Goal: Information Seeking & Learning: Learn about a topic

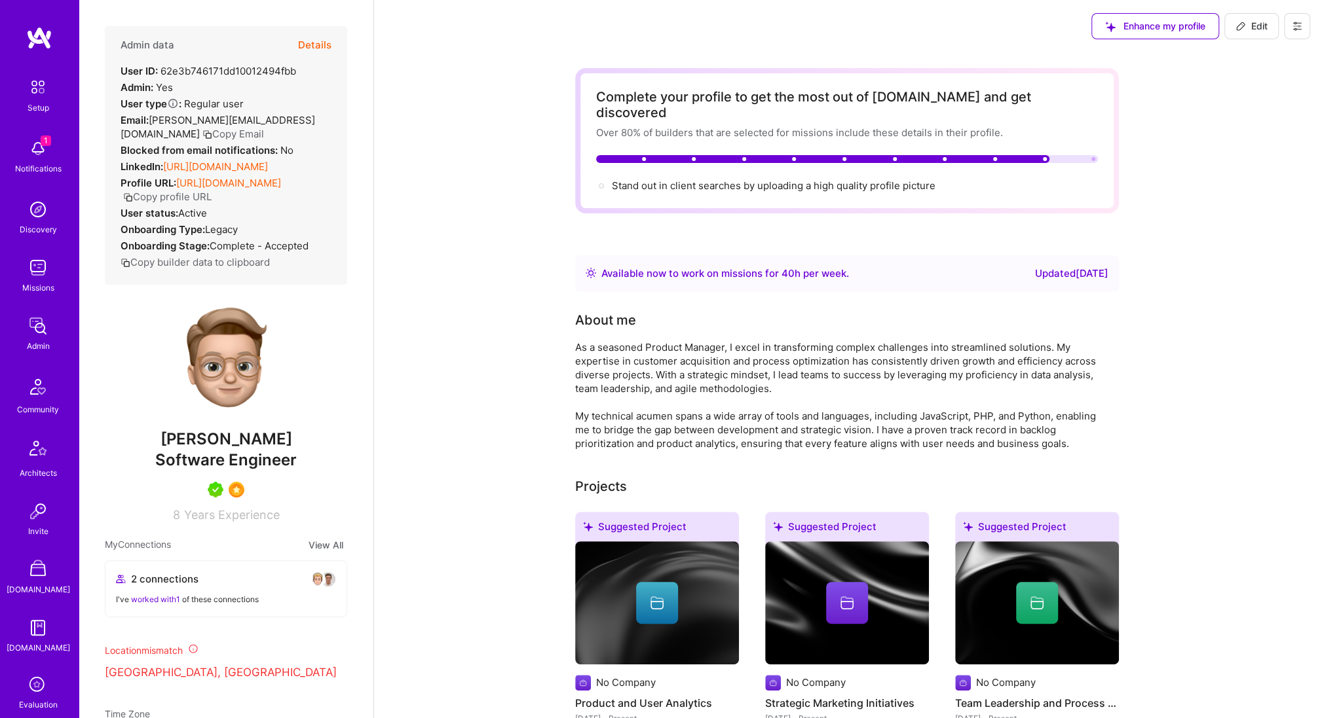
click at [39, 165] on div "Notifications" at bounding box center [38, 169] width 46 height 14
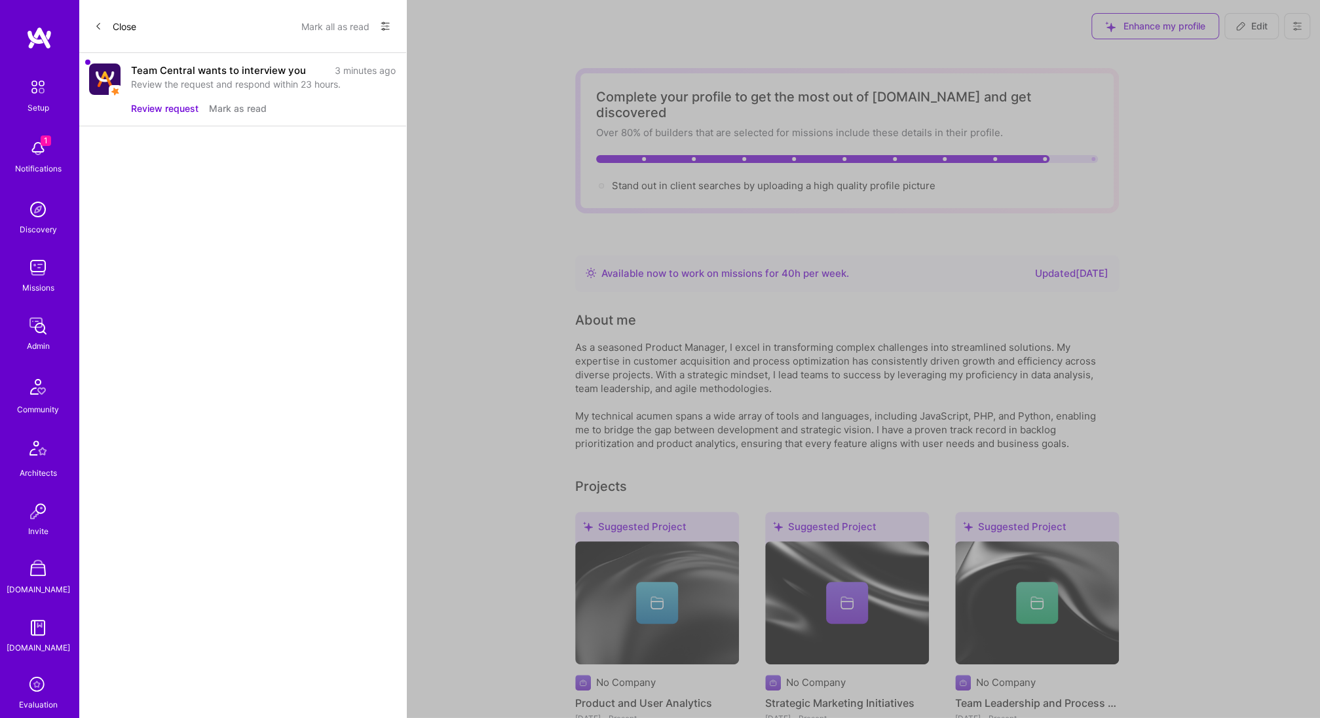
click at [184, 107] on button "Review request" at bounding box center [164, 109] width 67 height 14
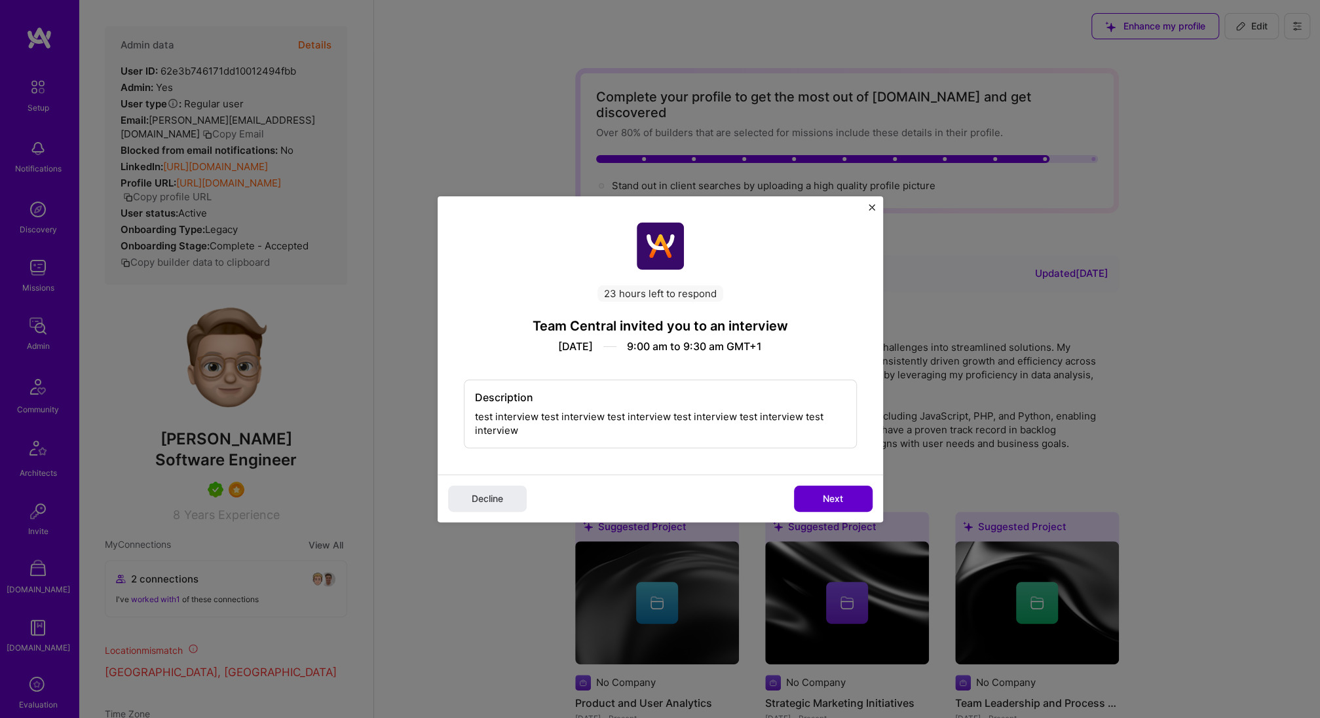
click at [833, 496] on span "Next" at bounding box center [832, 498] width 20 height 13
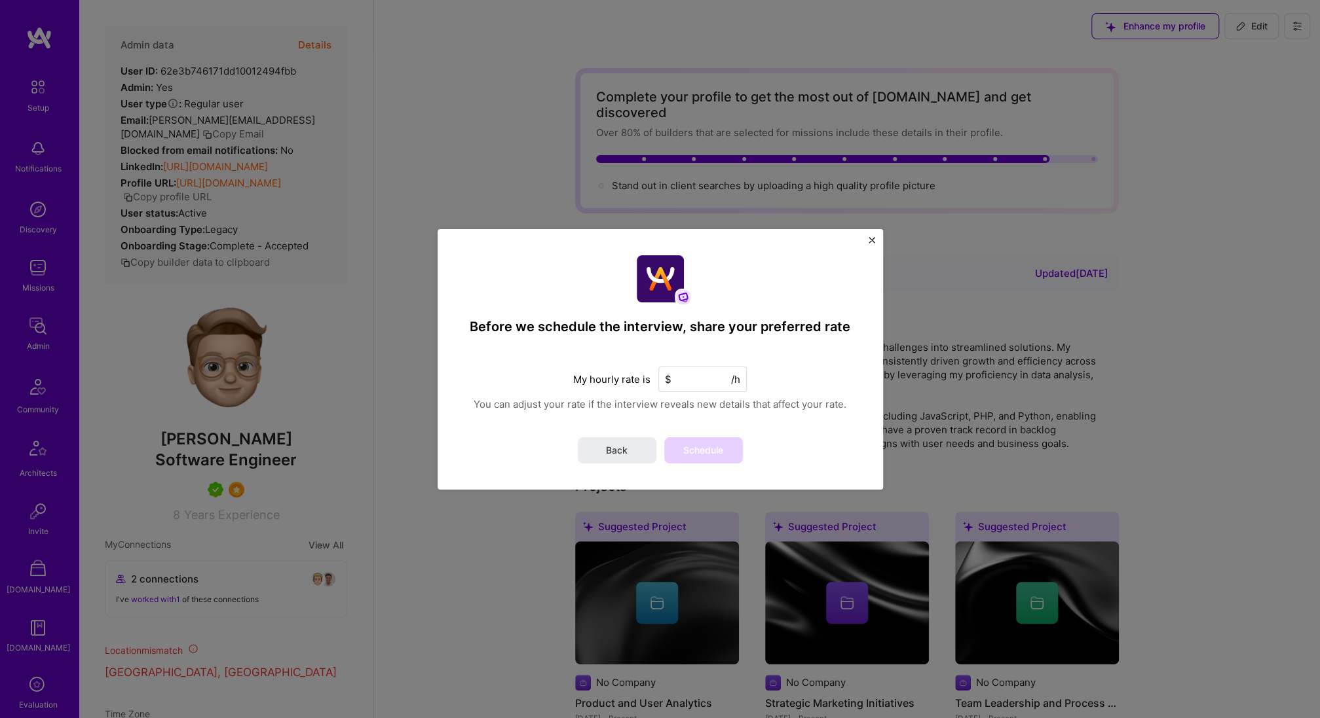
click at [703, 377] on input at bounding box center [702, 380] width 88 height 26
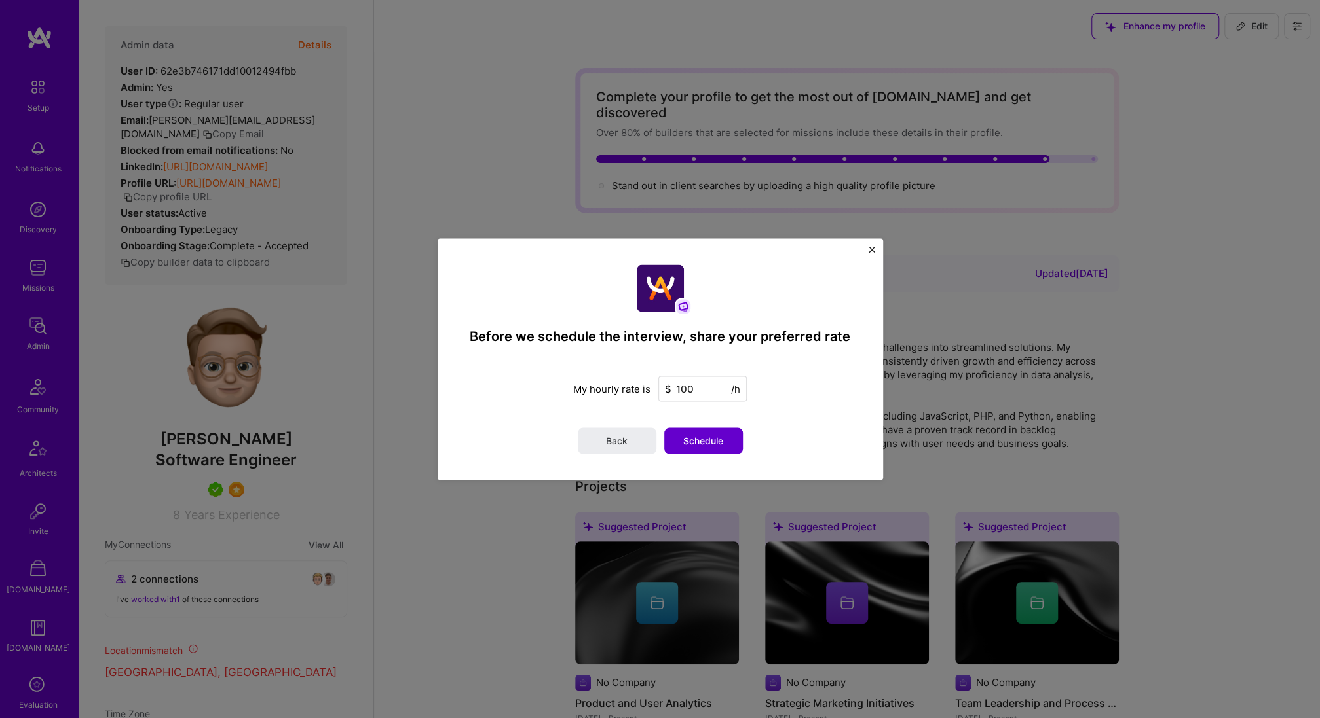
type input "100"
click at [709, 443] on span "Schedule" at bounding box center [703, 440] width 40 height 13
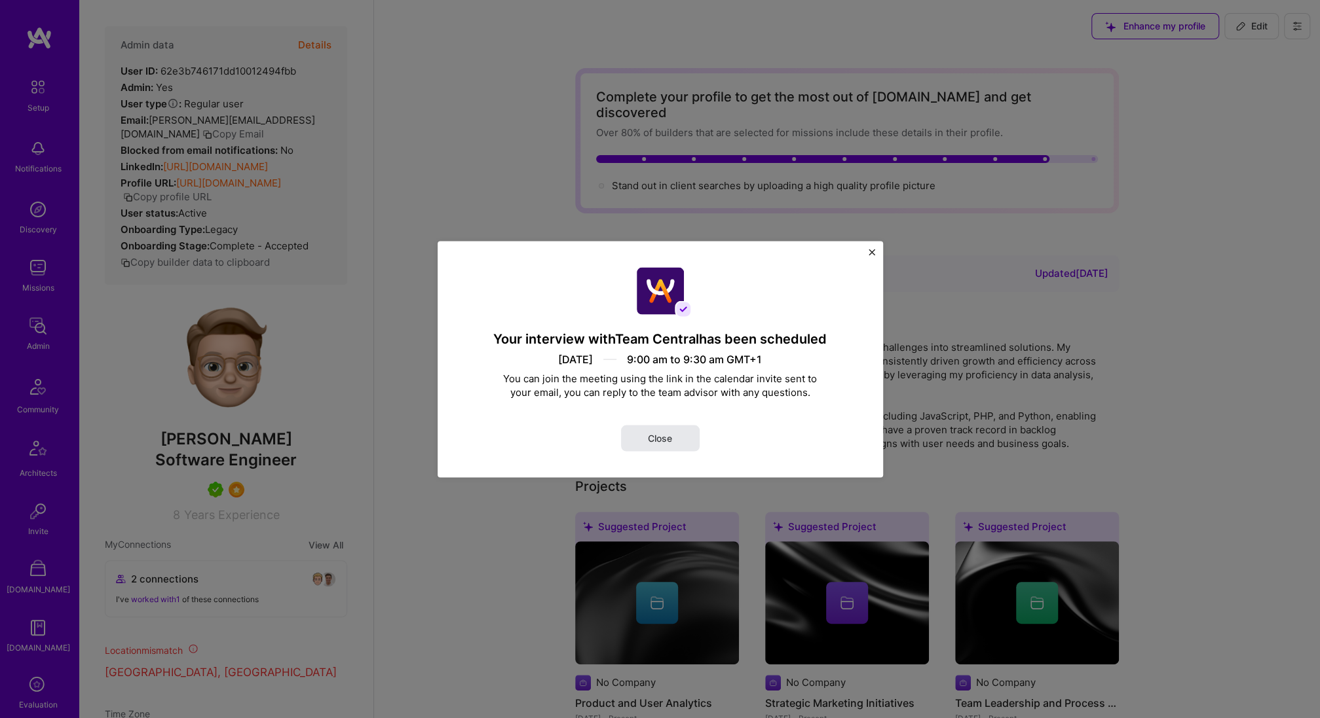
click at [685, 447] on button "Close" at bounding box center [660, 438] width 79 height 26
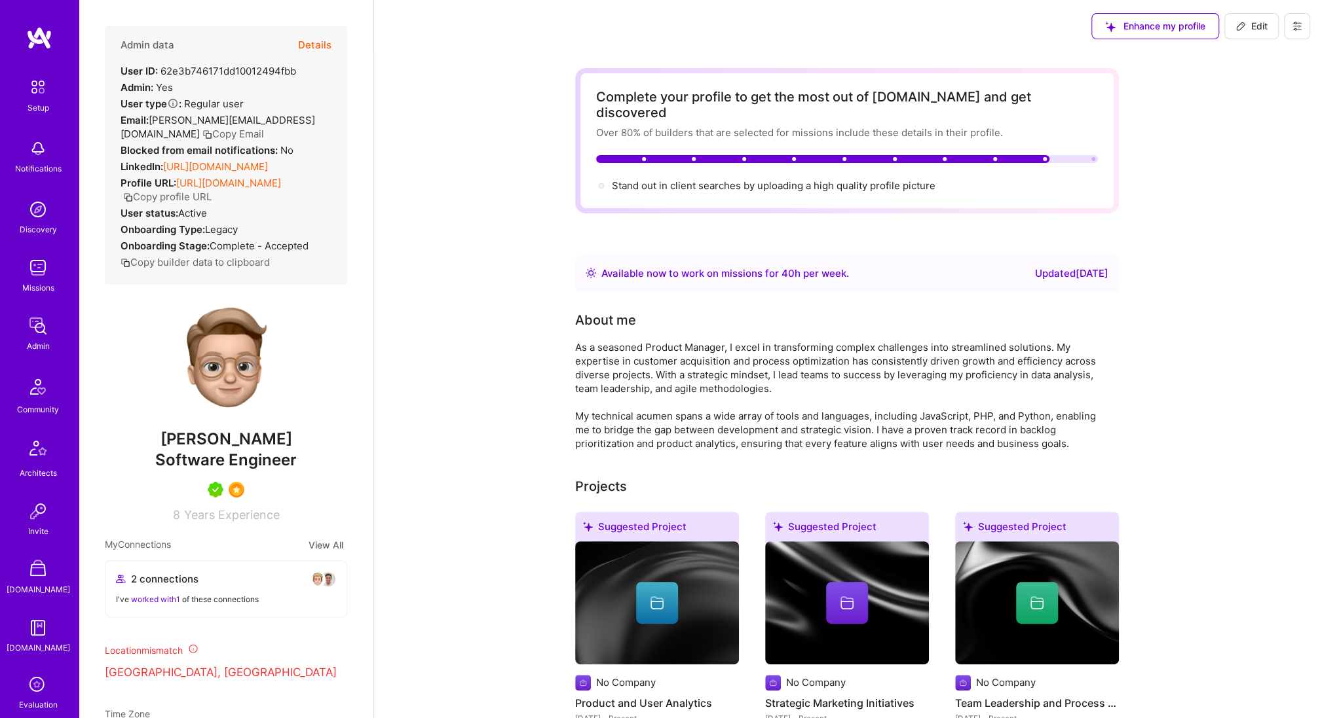
scroll to position [225, 0]
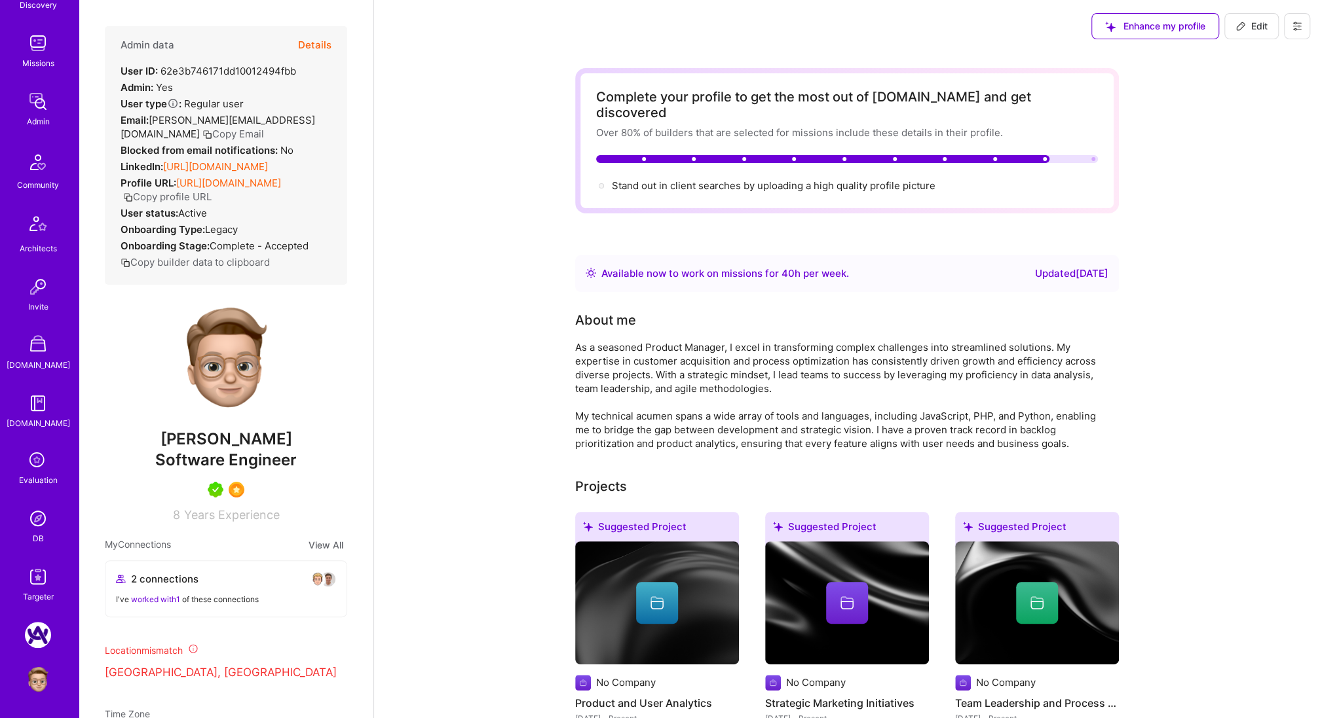
click at [43, 515] on img at bounding box center [38, 519] width 26 height 26
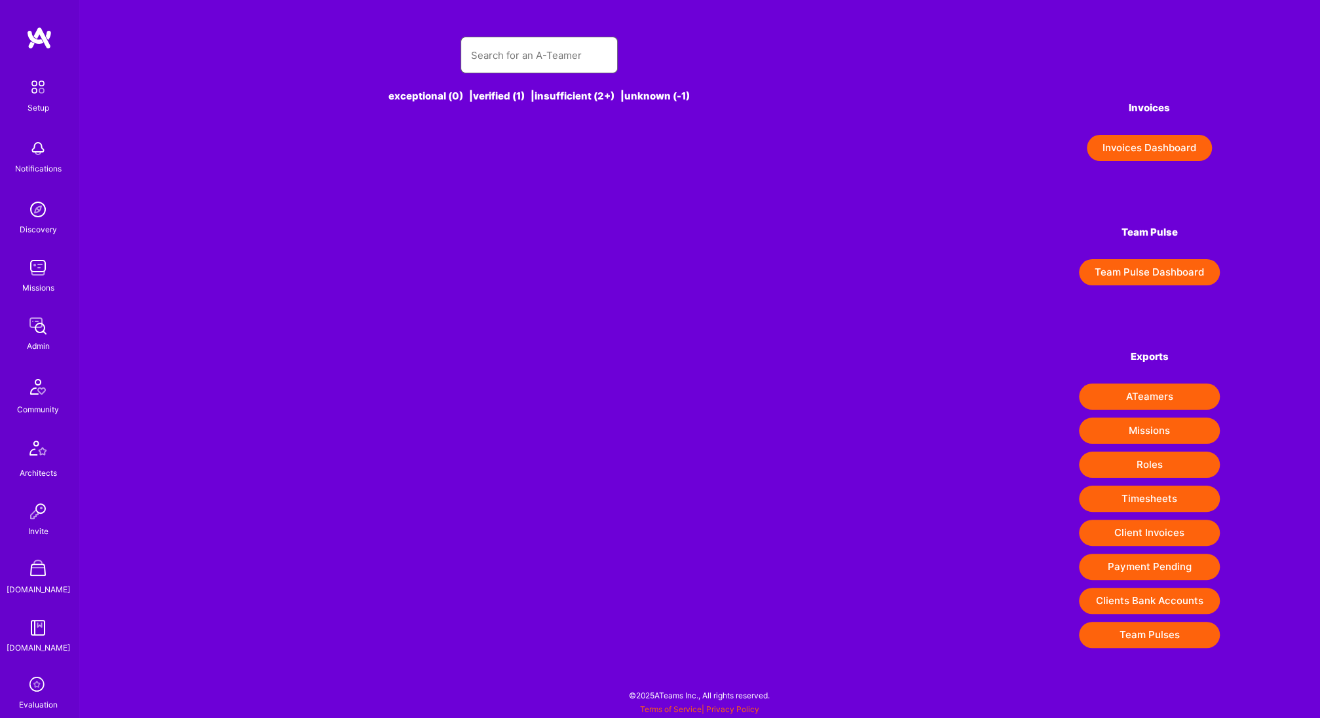
click at [526, 59] on input "text" at bounding box center [539, 55] width 136 height 33
type input "tyler horan"
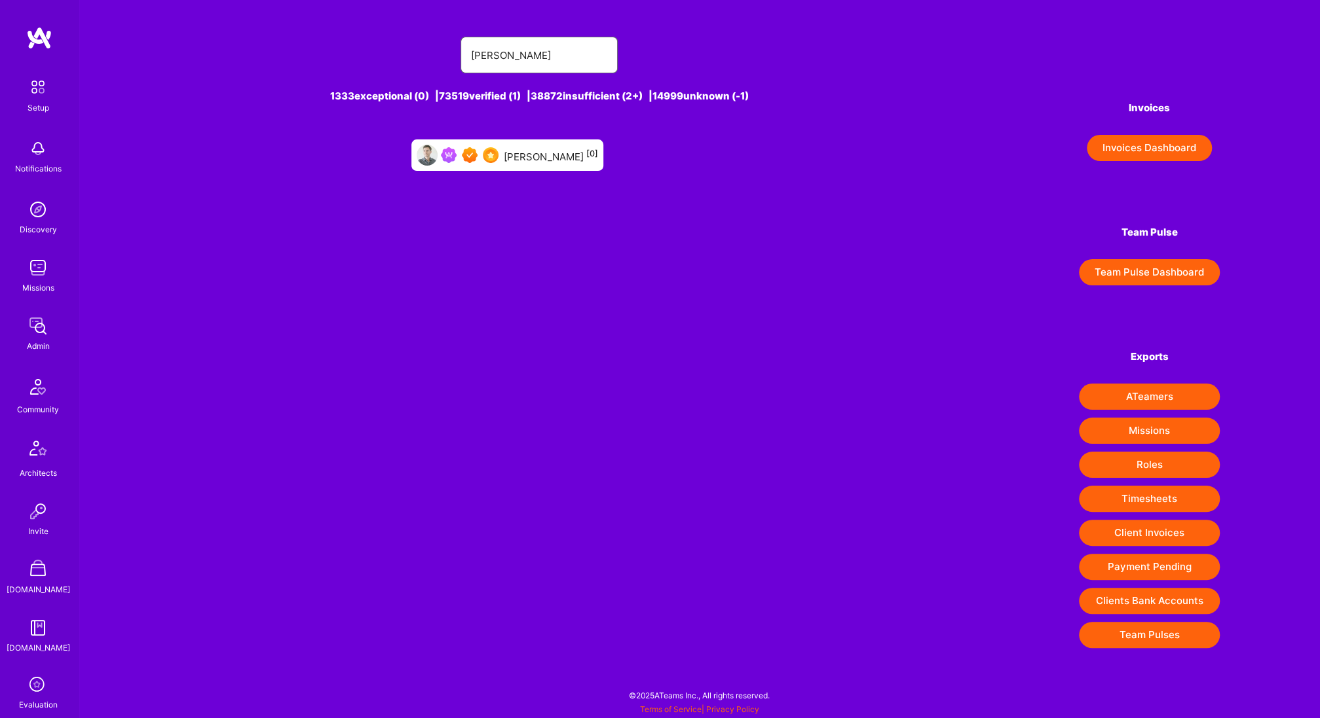
type input "tyler horan"
click at [536, 160] on div "Tyler Horan [0]" at bounding box center [551, 155] width 94 height 17
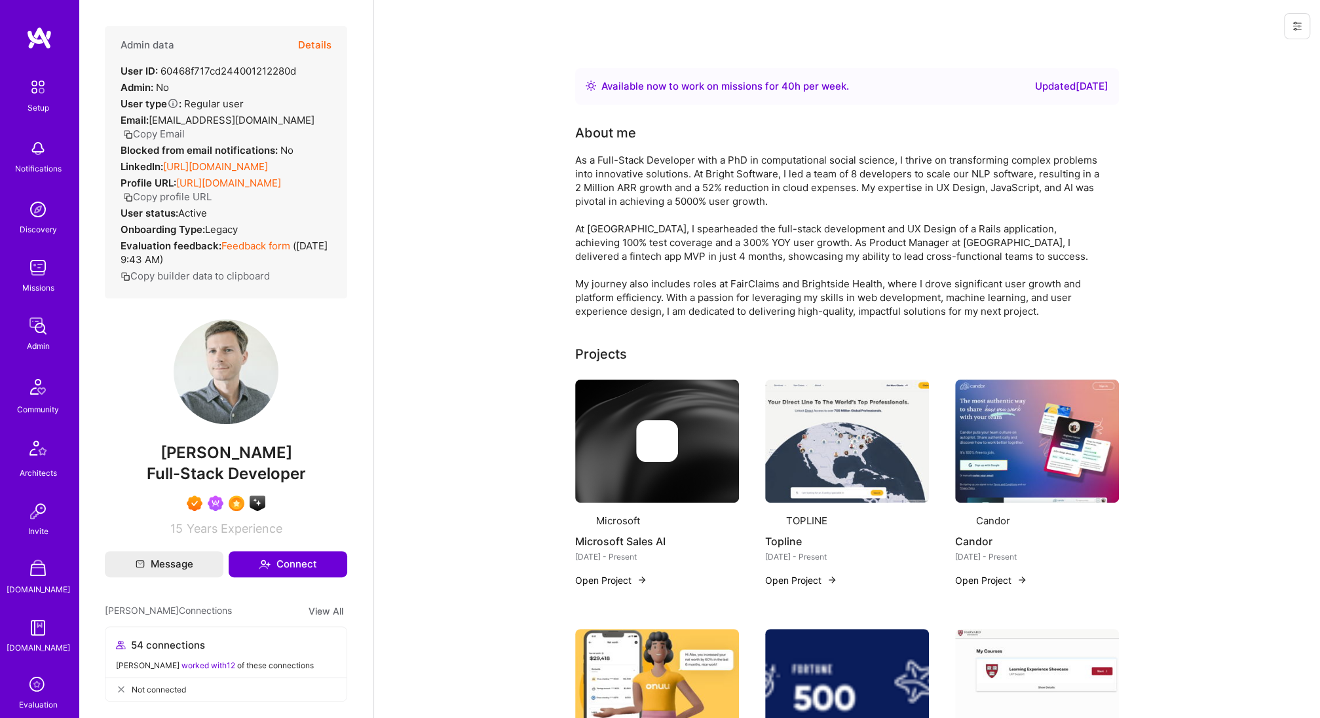
click at [310, 42] on button "Details" at bounding box center [314, 45] width 33 height 38
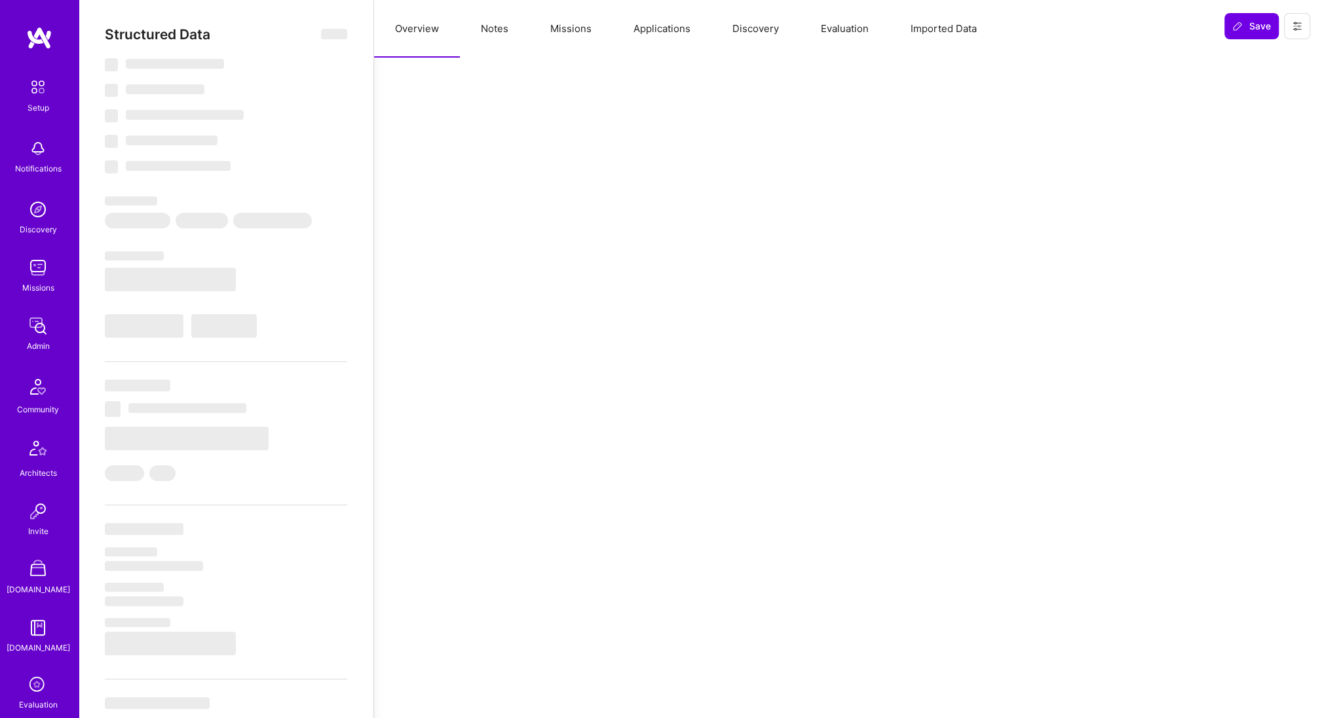
click at [743, 36] on button "Discovery" at bounding box center [755, 29] width 88 height 58
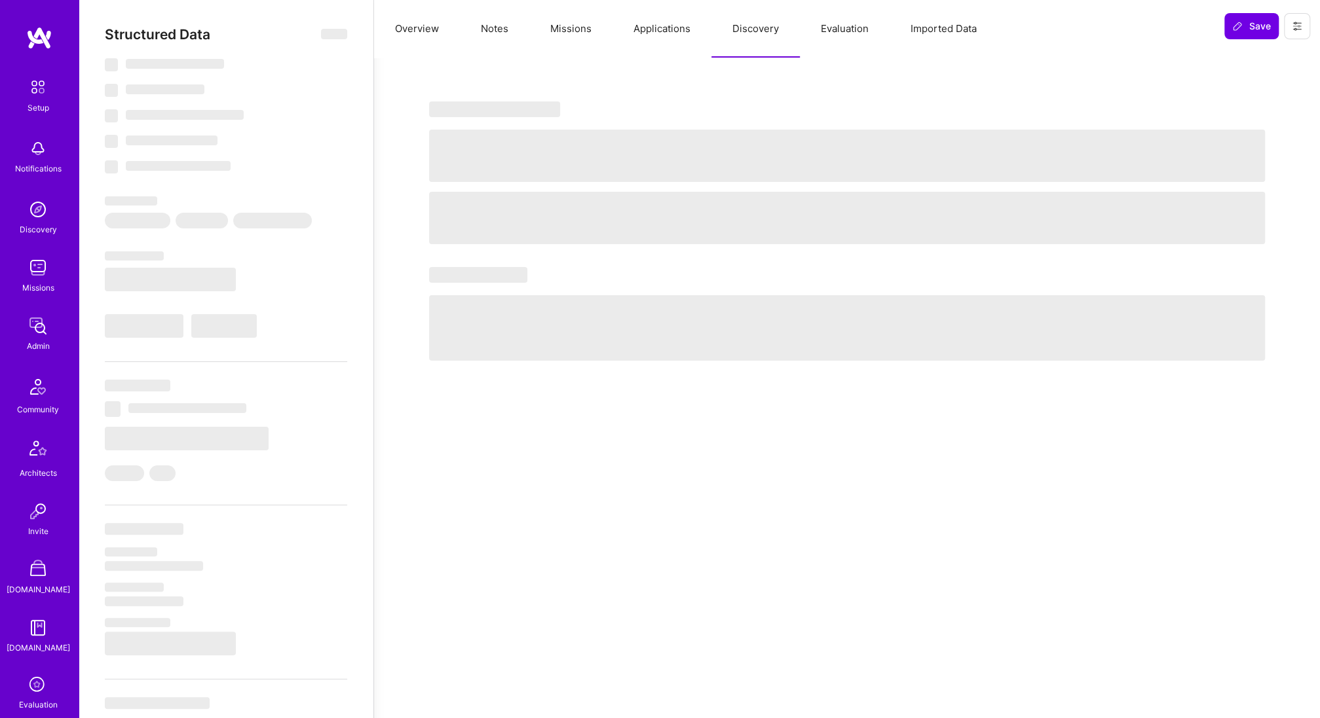
click at [661, 34] on button "Applications" at bounding box center [661, 29] width 99 height 58
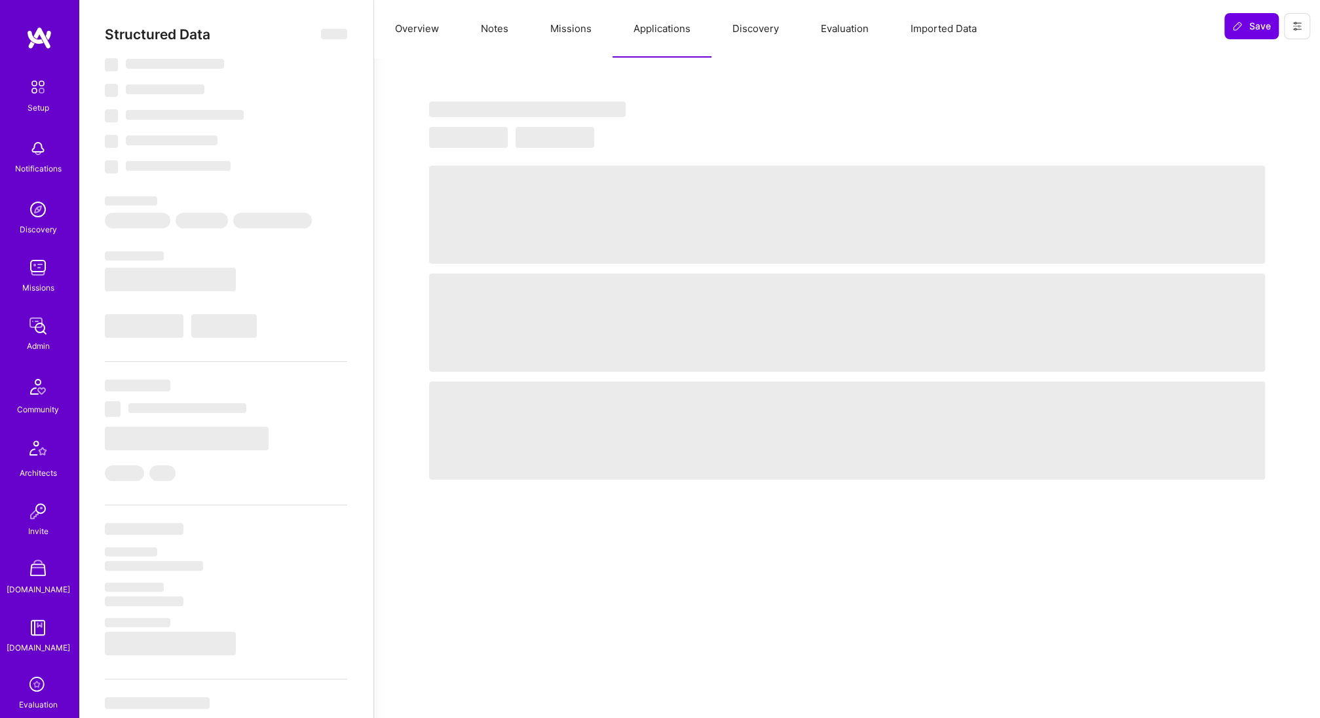
click at [739, 33] on button "Discovery" at bounding box center [755, 29] width 88 height 58
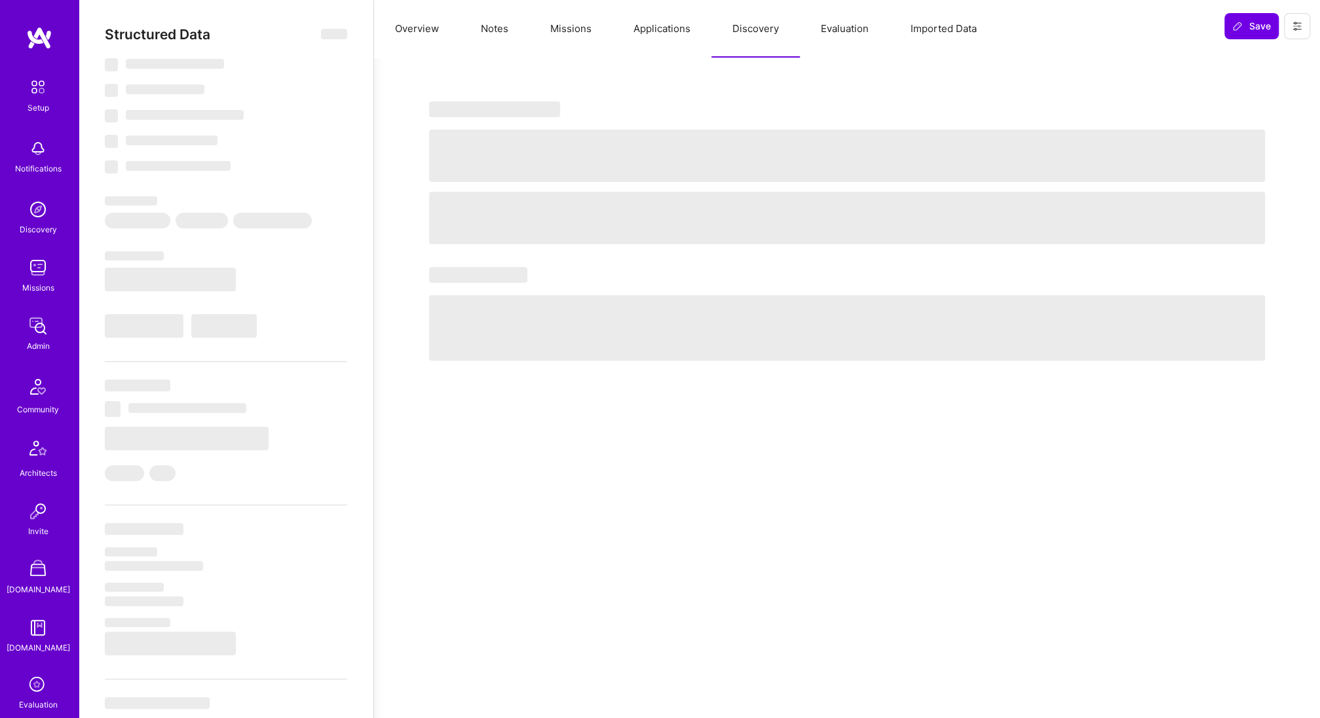
select select "Right Now"
select select "7"
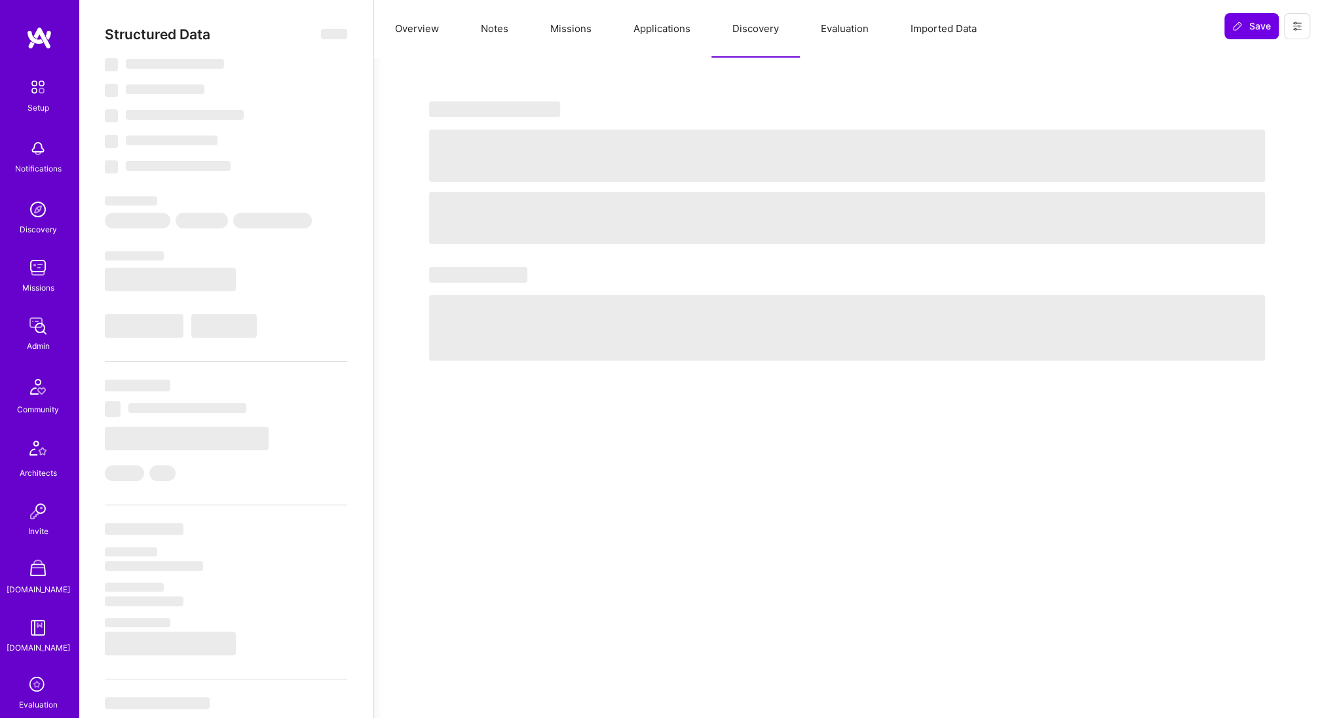
select select "US"
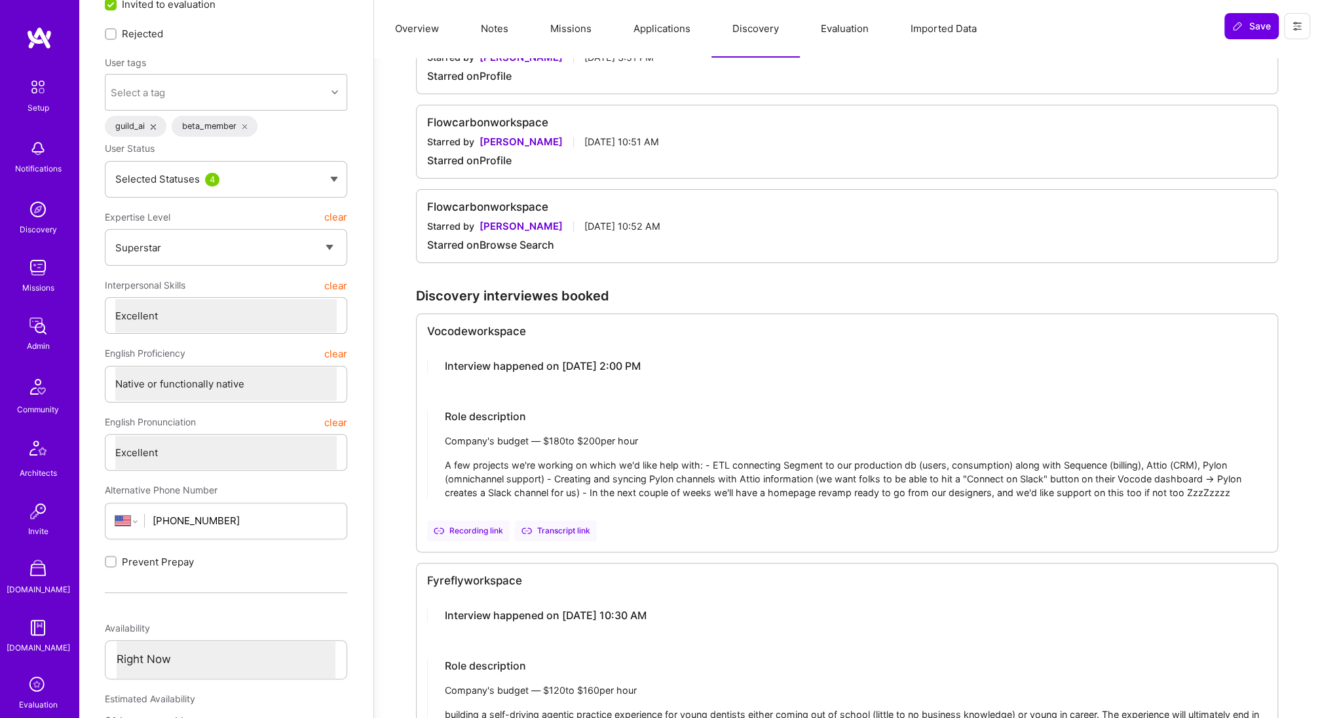
scroll to position [71, 0]
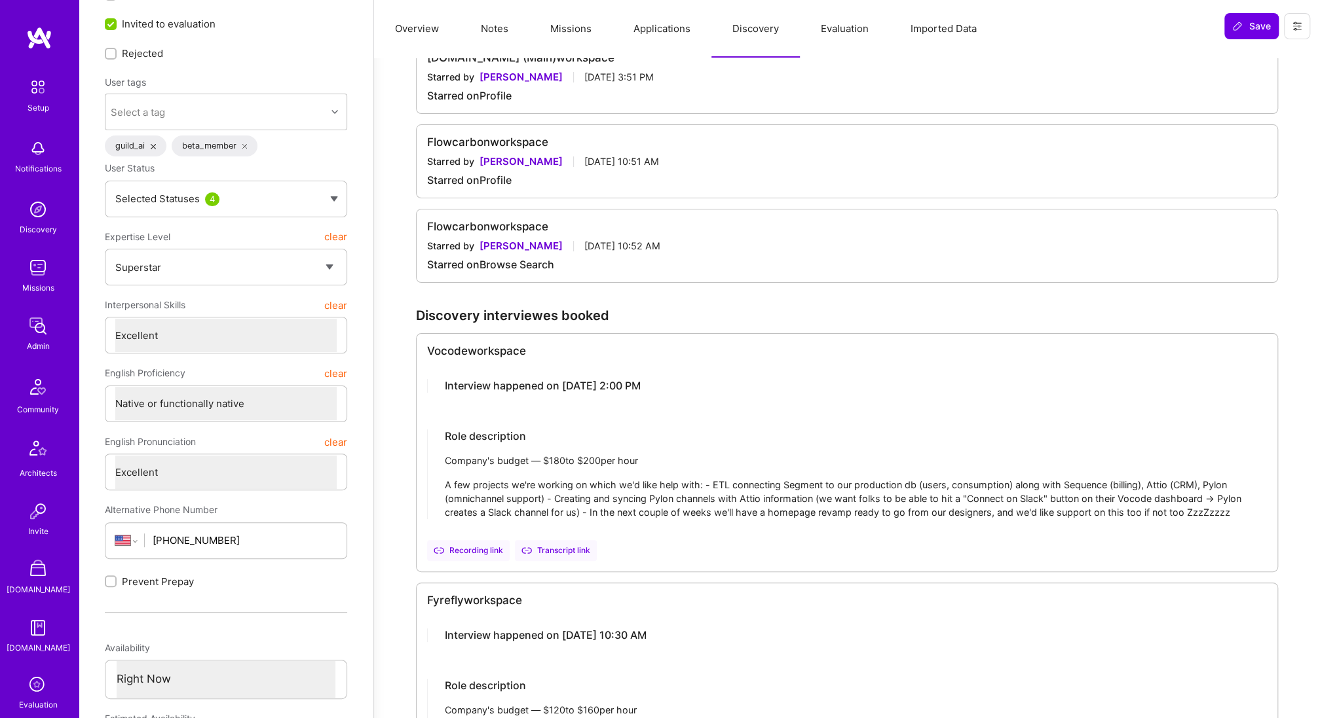
click at [43, 268] on img at bounding box center [38, 268] width 26 height 26
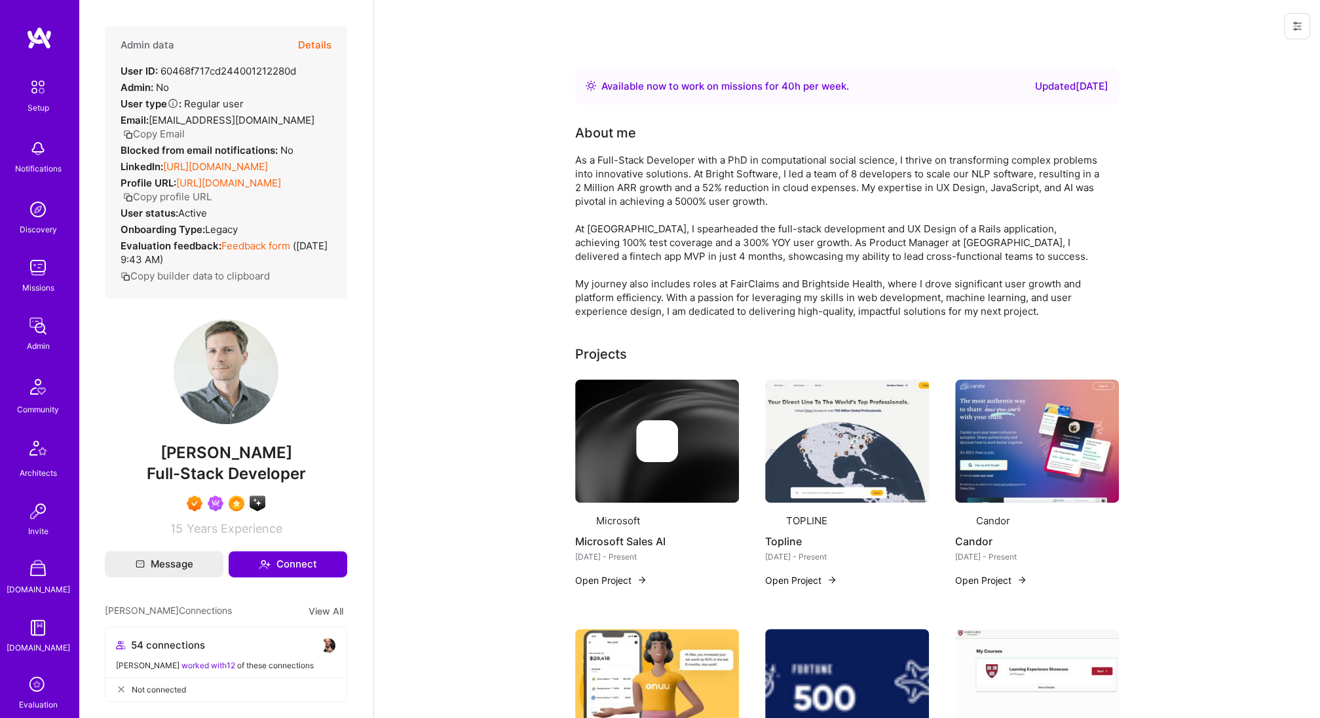
scroll to position [71, 0]
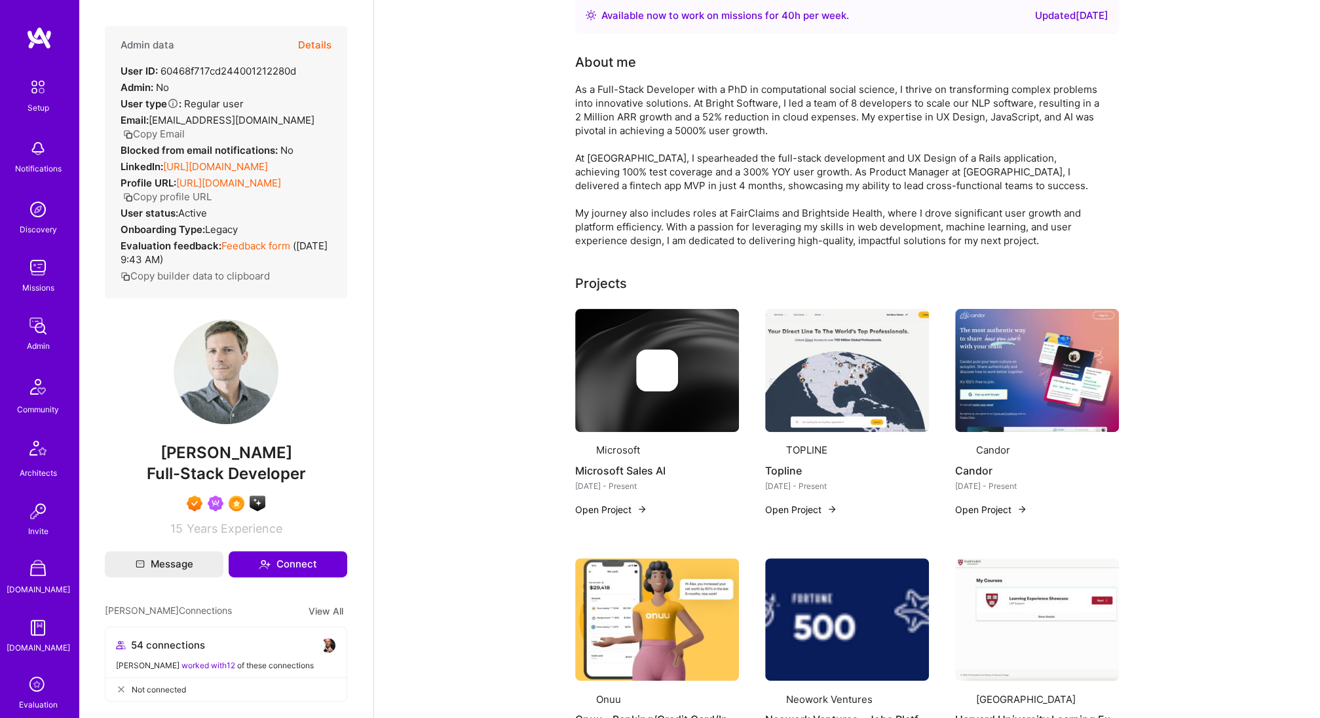
click at [309, 47] on button "Details" at bounding box center [314, 45] width 33 height 38
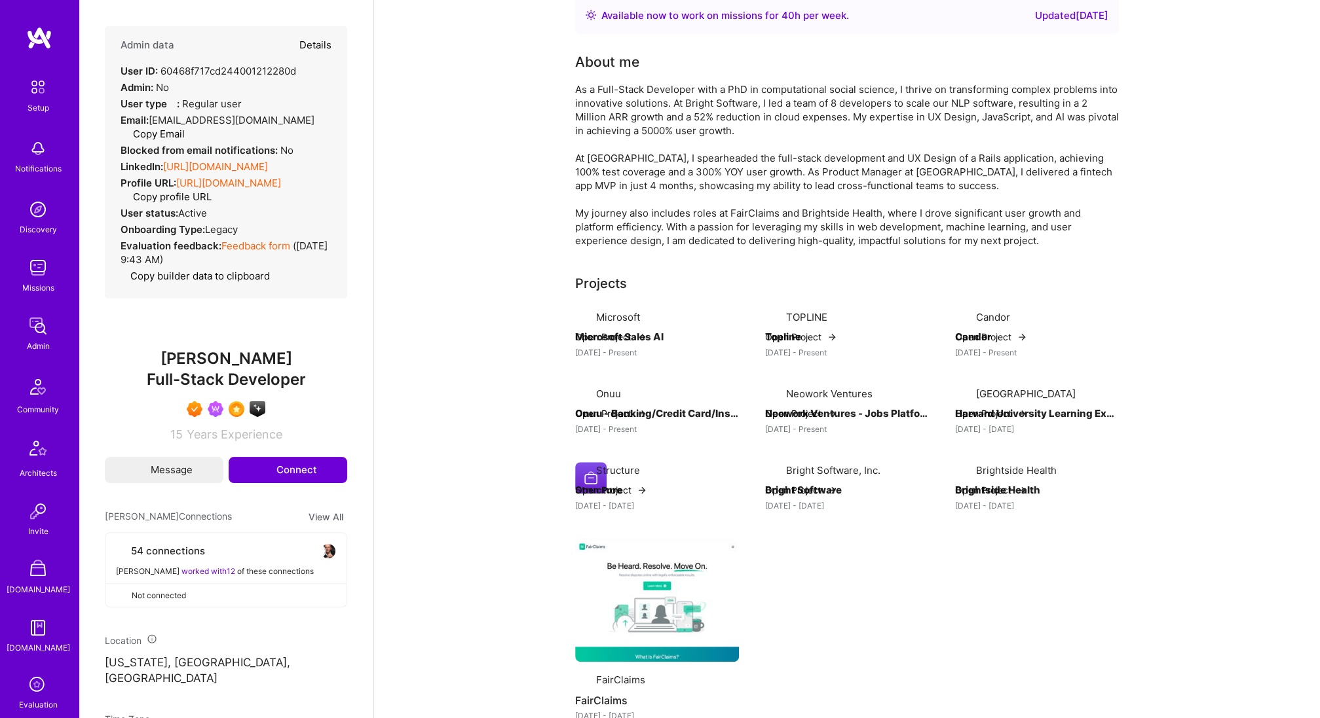
type textarea "x"
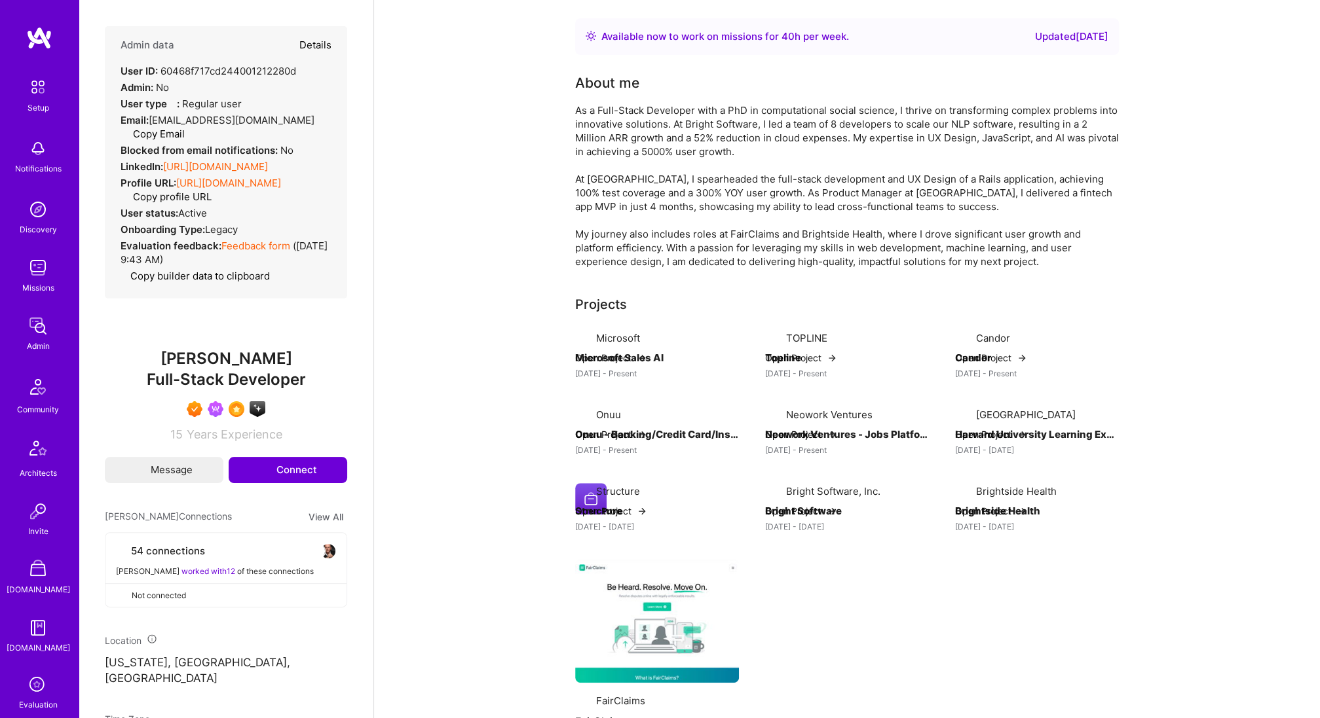
select select "7"
select select "US"
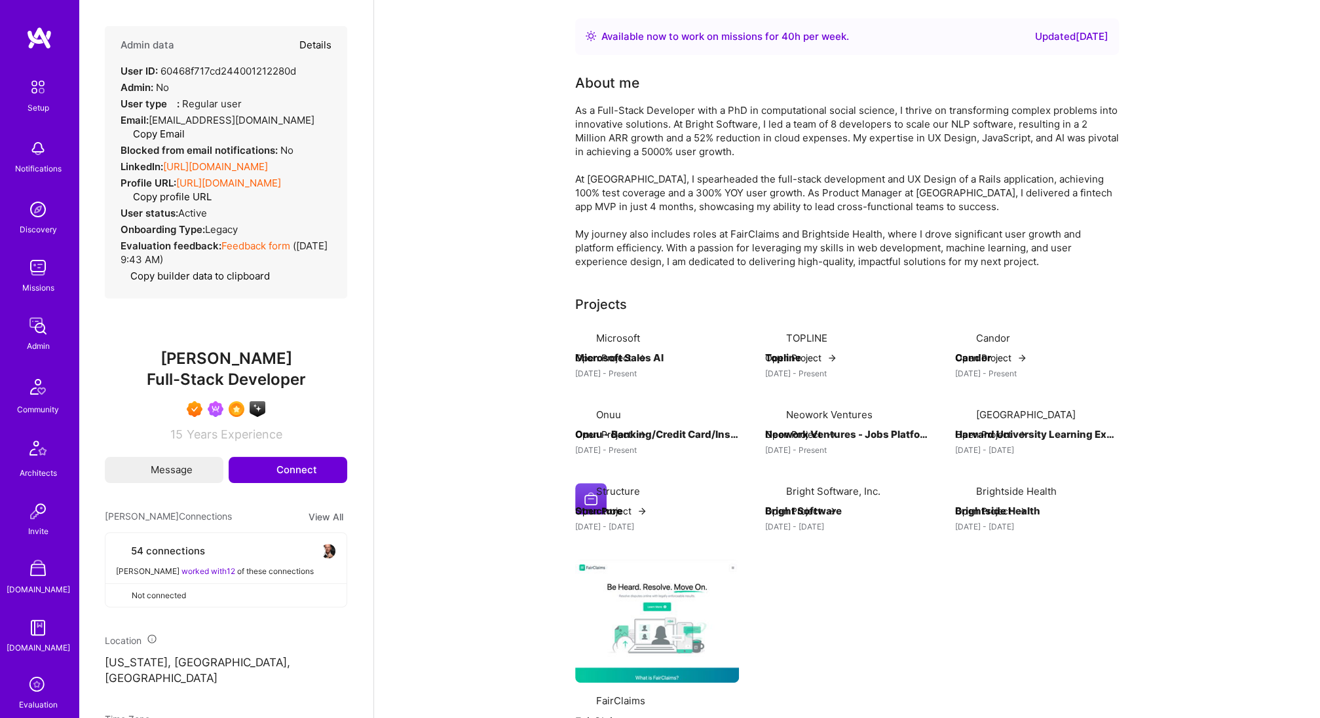
select select "Right Now"
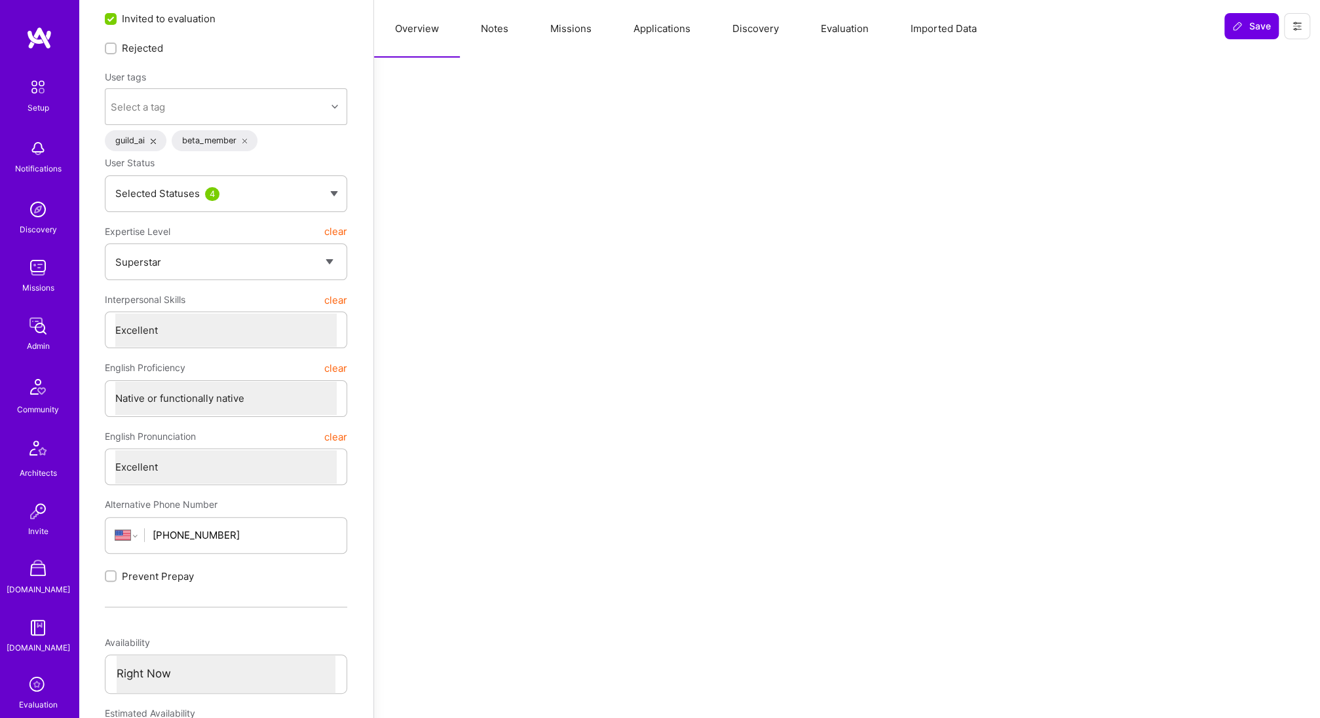
click at [564, 31] on button "Missions" at bounding box center [570, 29] width 83 height 58
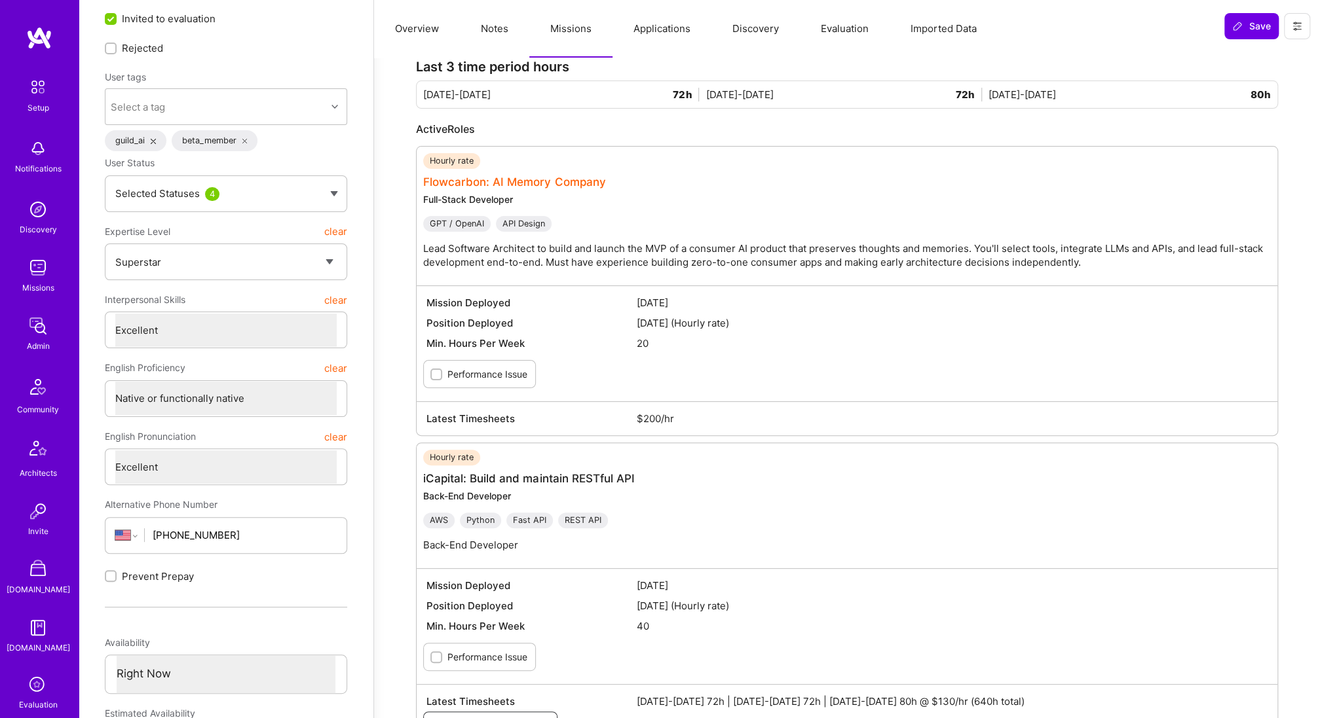
click at [481, 180] on link "Flowcarbon: AI Memory Company" at bounding box center [514, 182] width 183 height 13
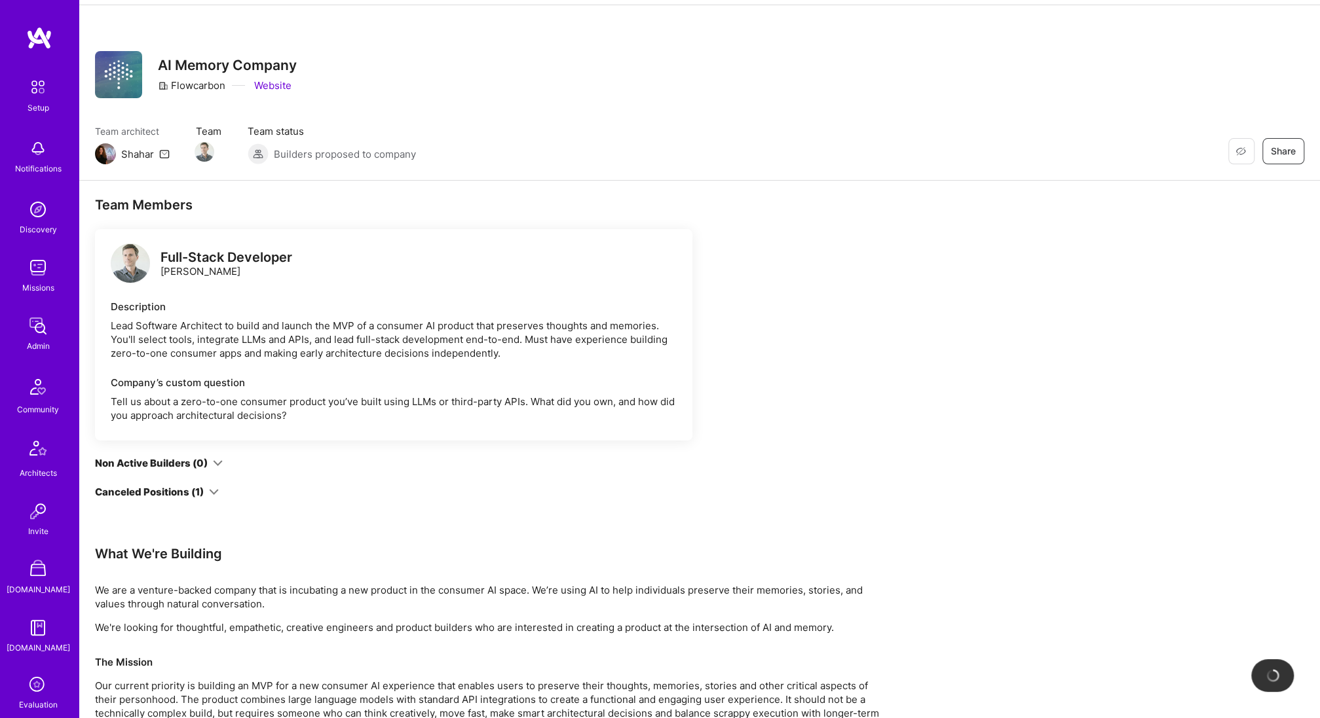
scroll to position [37, 0]
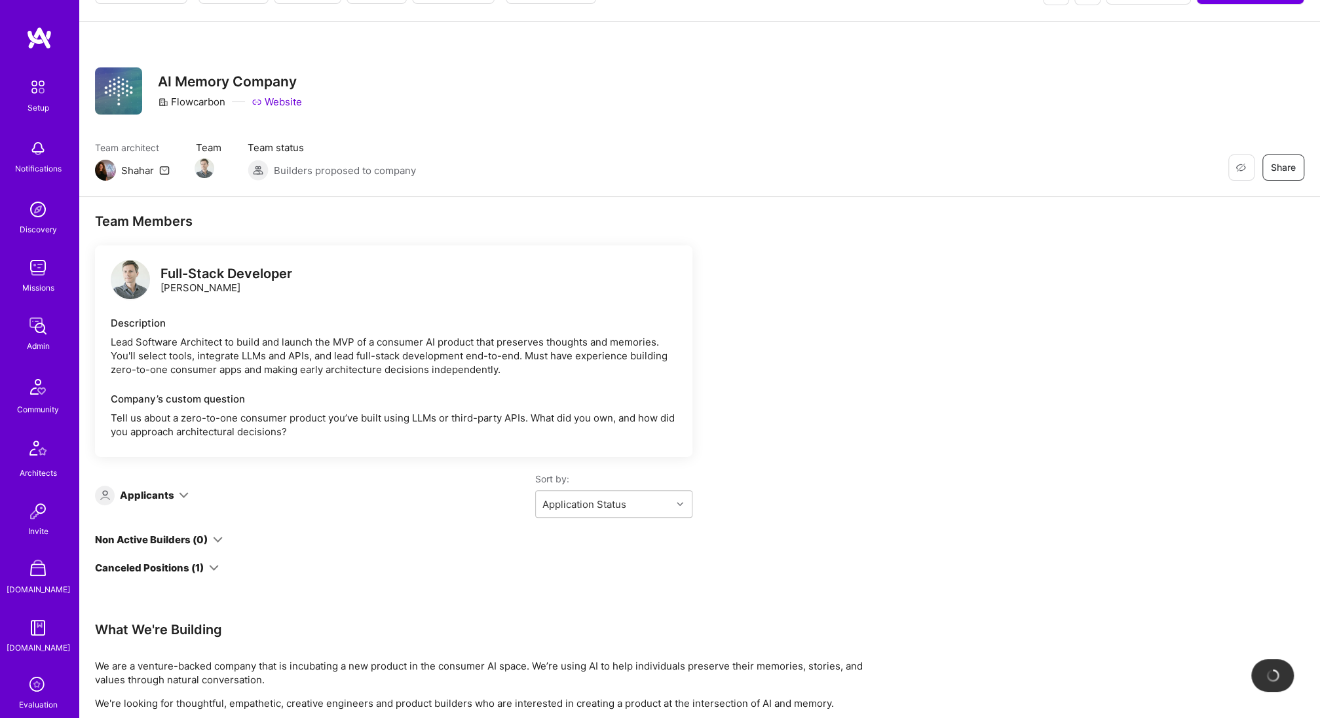
click at [179, 497] on icon at bounding box center [184, 495] width 10 height 10
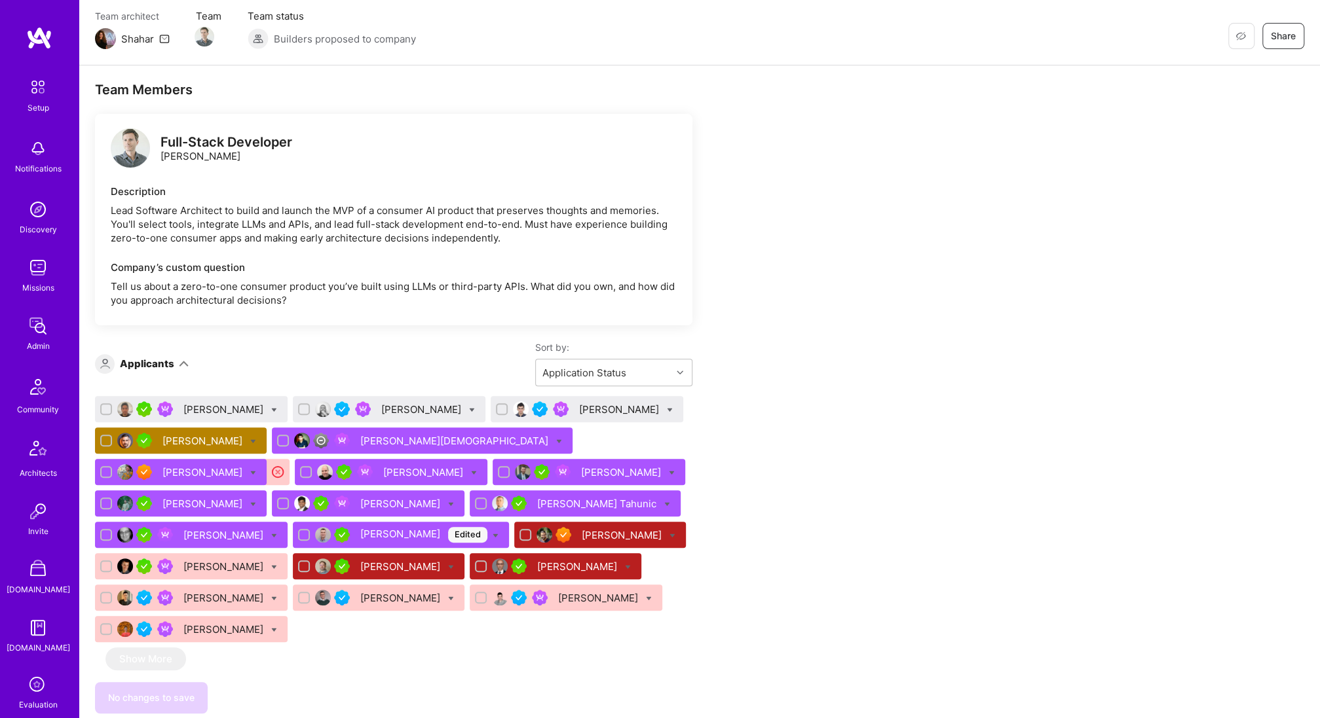
scroll to position [0, 0]
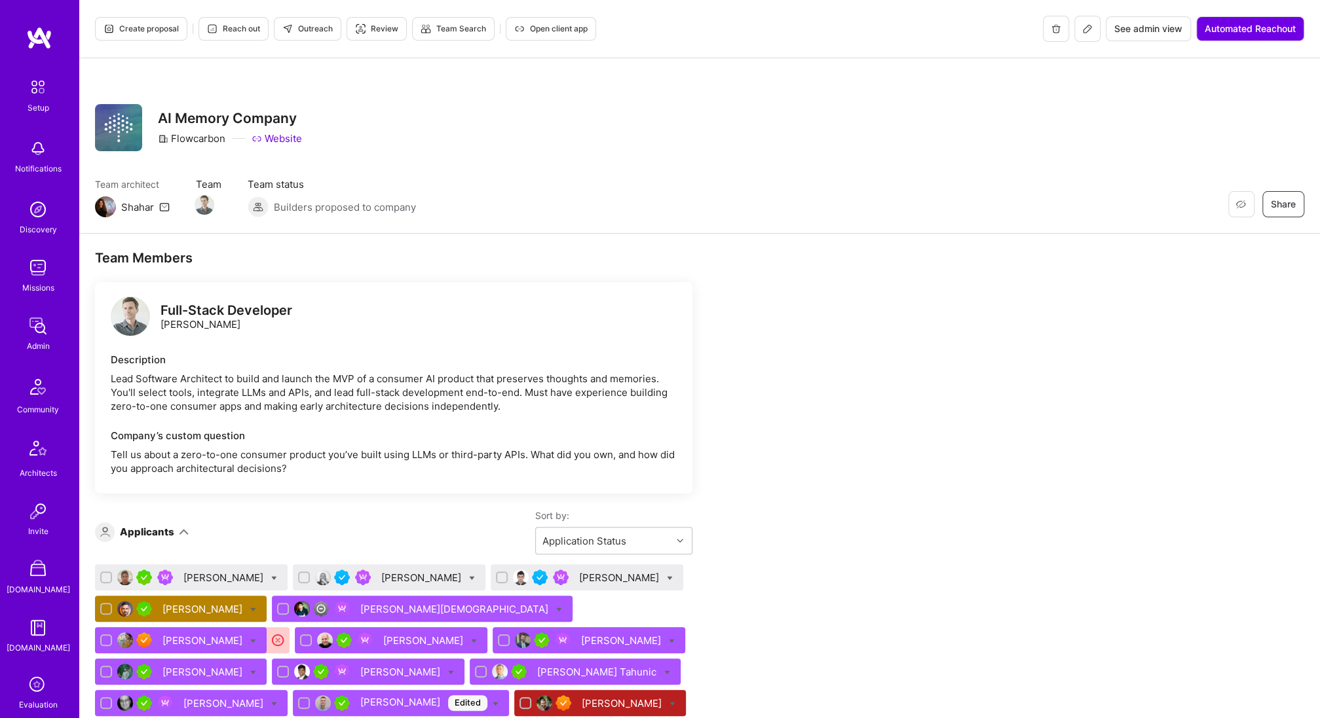
click at [1083, 38] on button at bounding box center [1087, 29] width 26 height 26
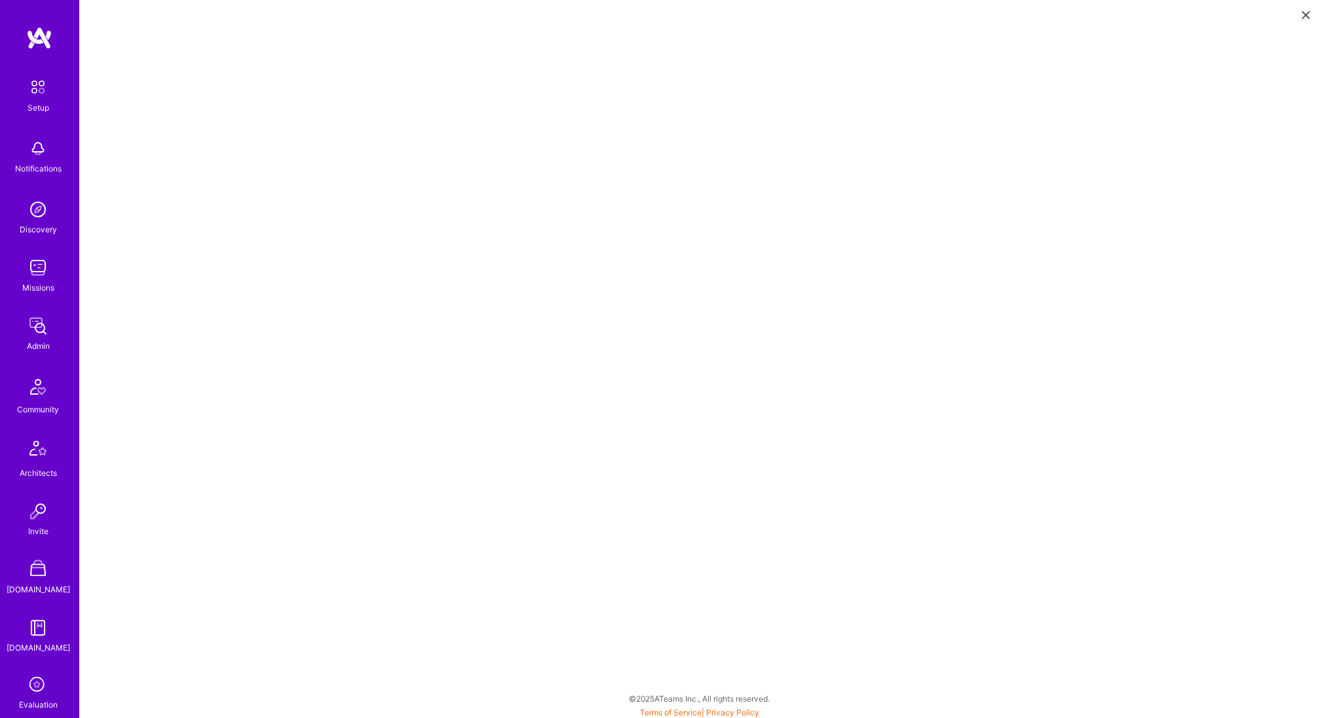
scroll to position [225, 0]
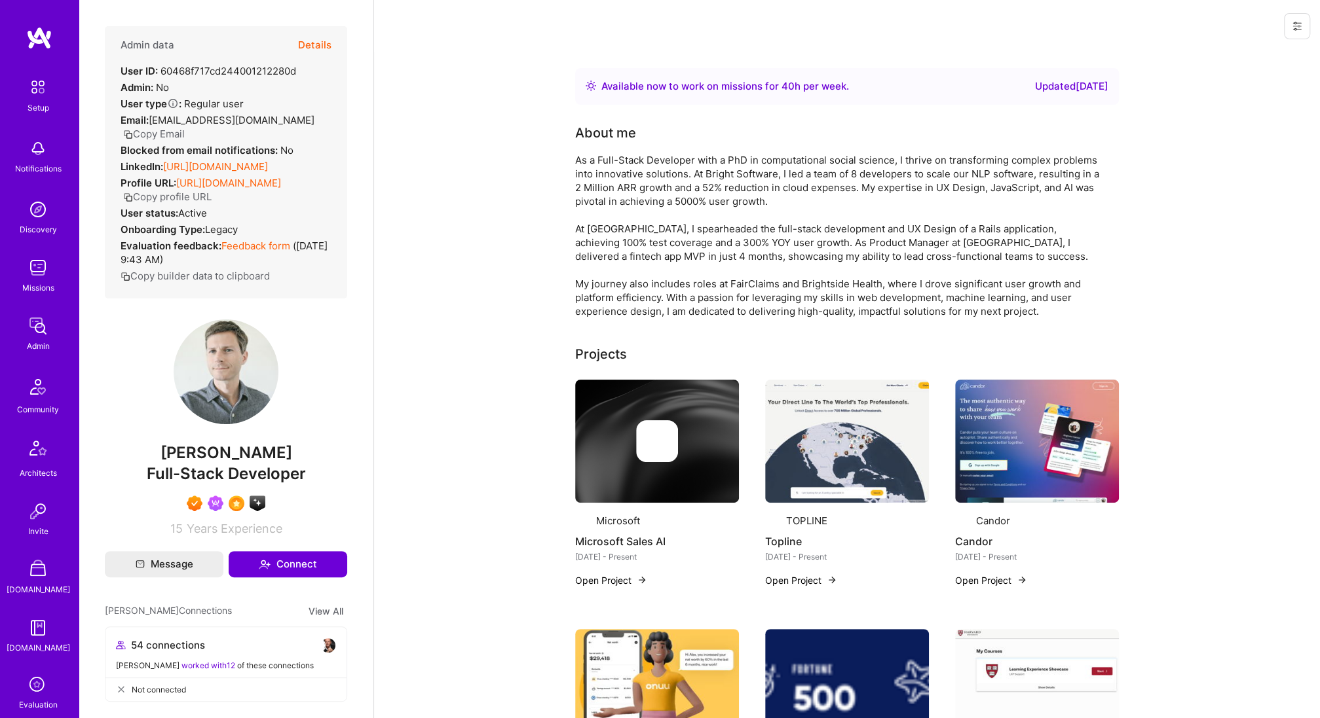
scroll to position [76, 0]
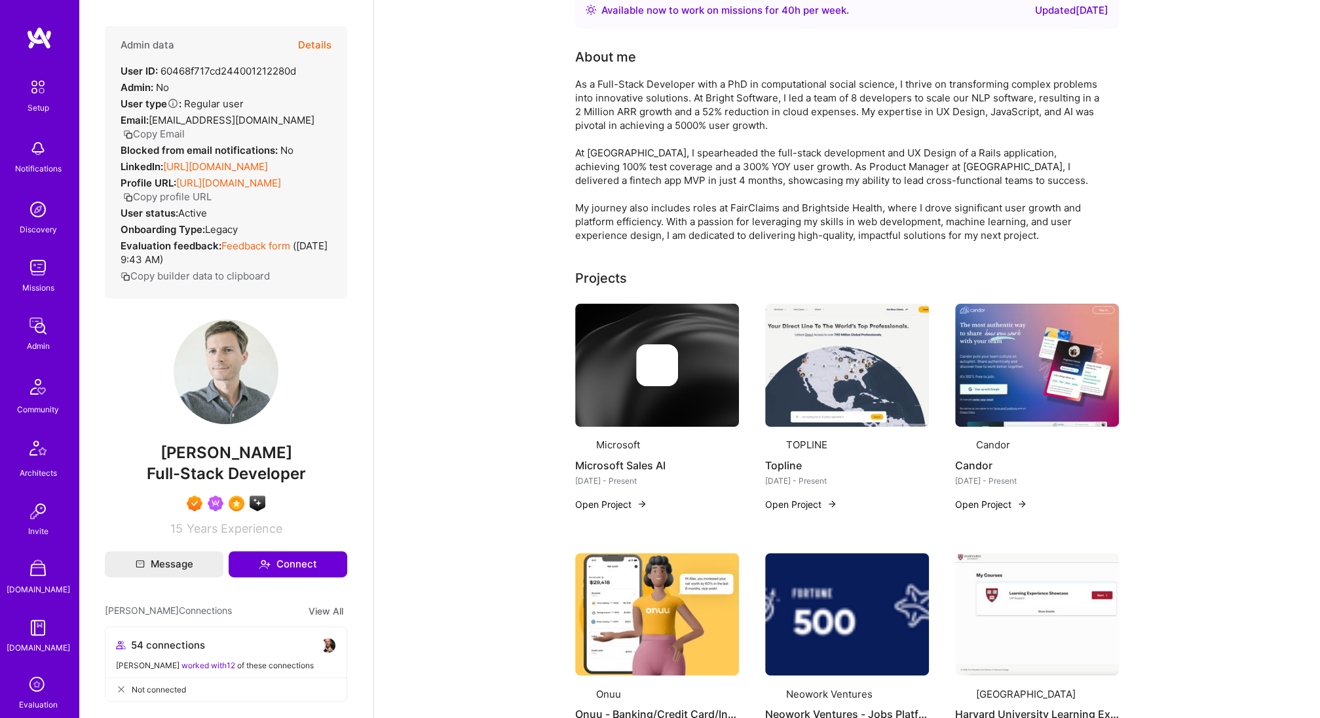
click at [305, 40] on button "Details" at bounding box center [314, 45] width 33 height 38
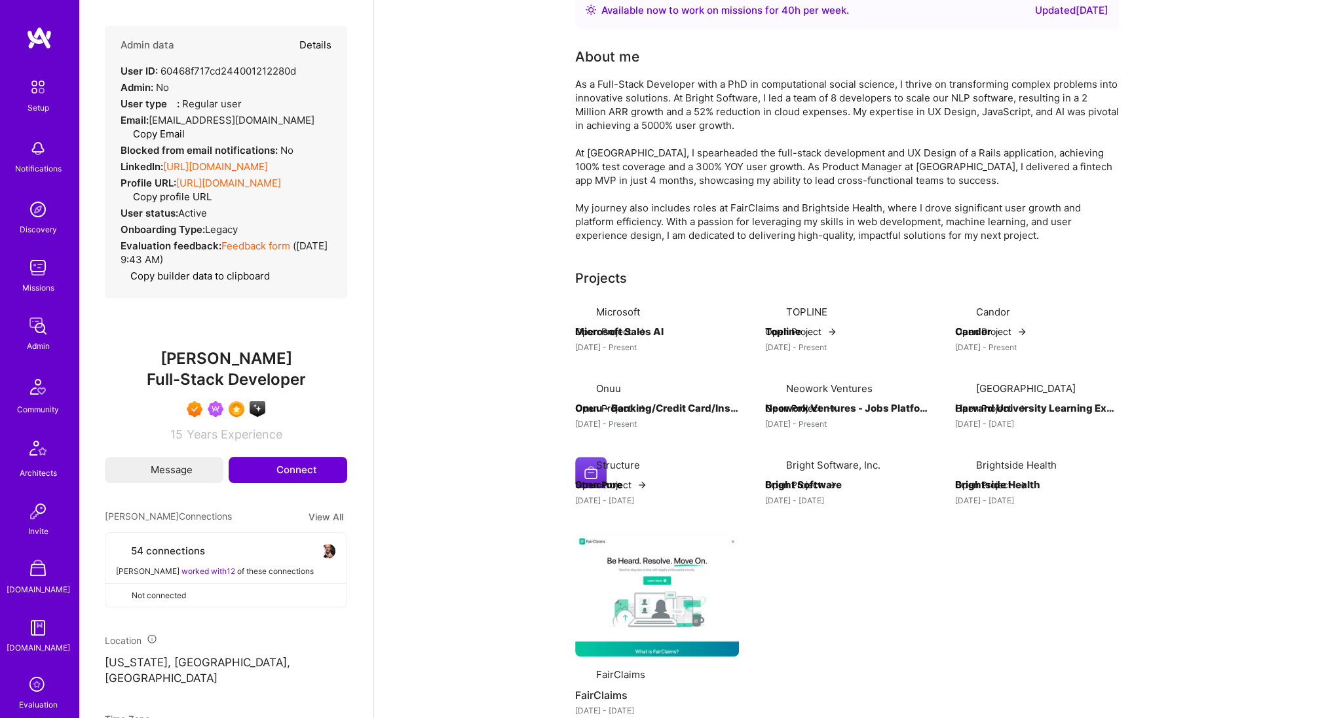
type textarea "x"
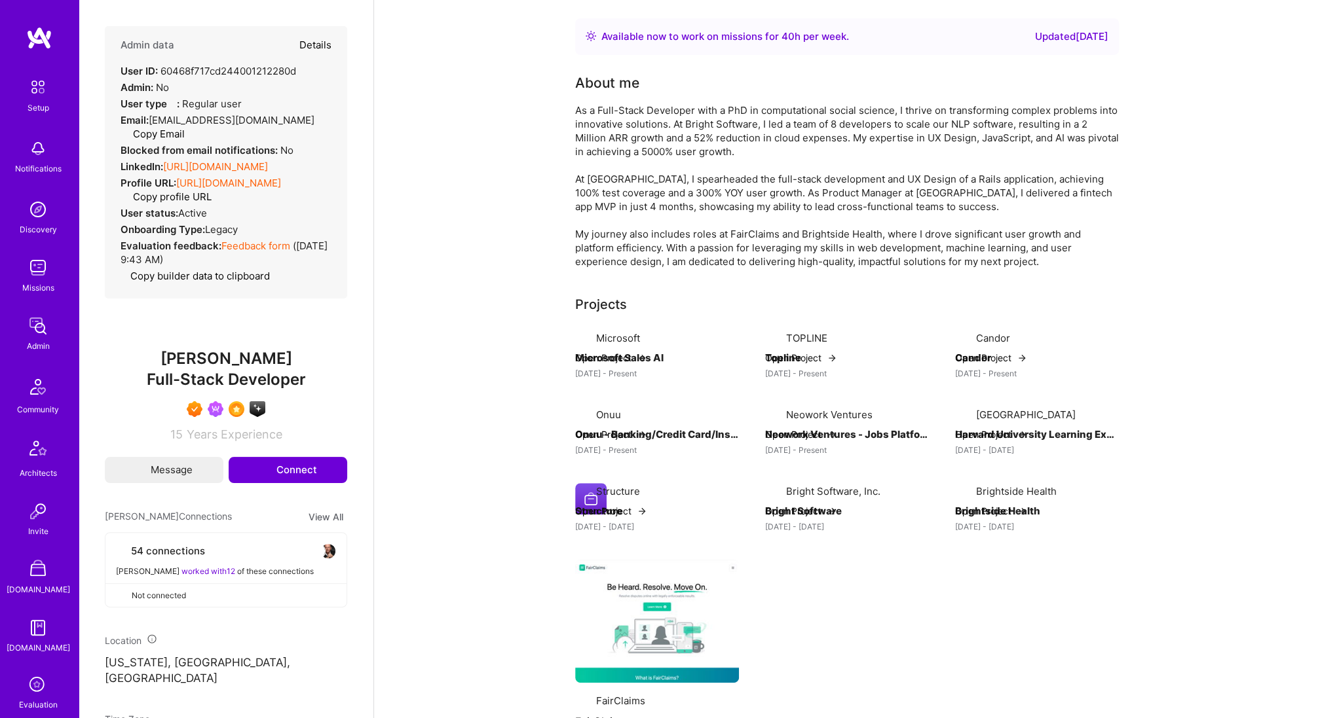
select select "7"
select select "US"
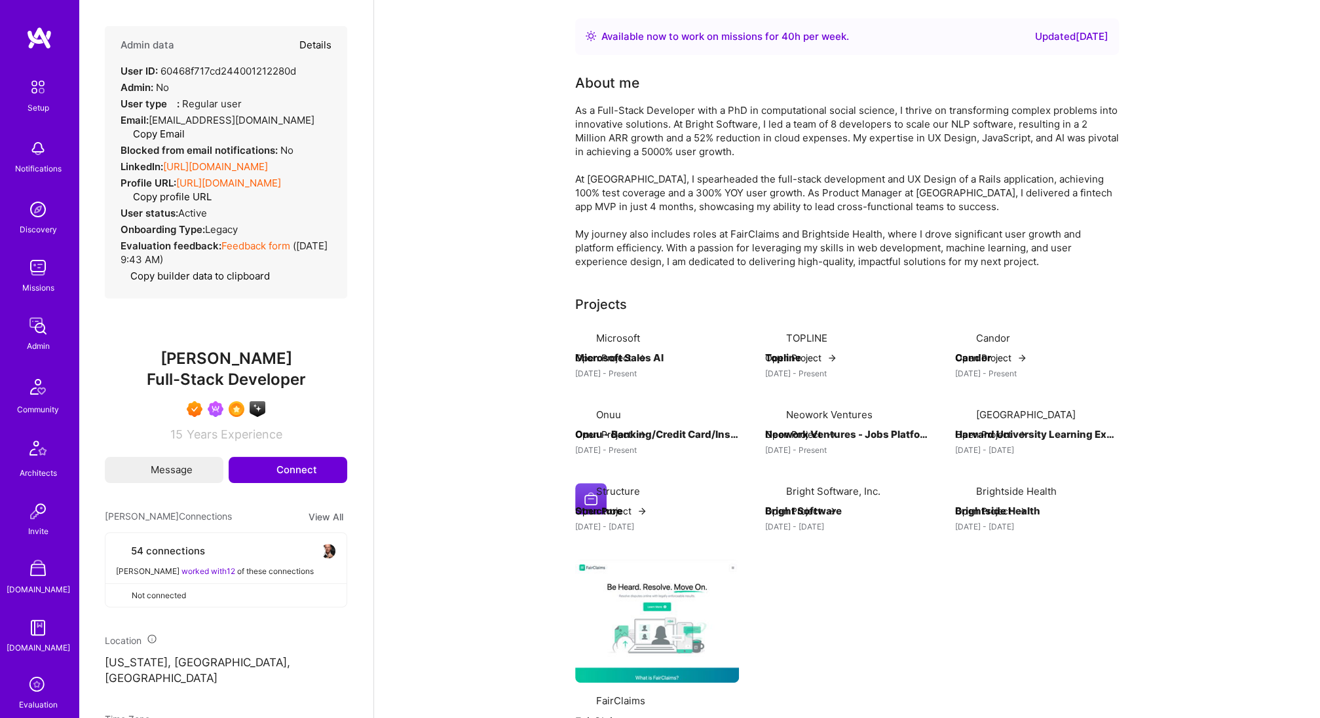
select select "Right Now"
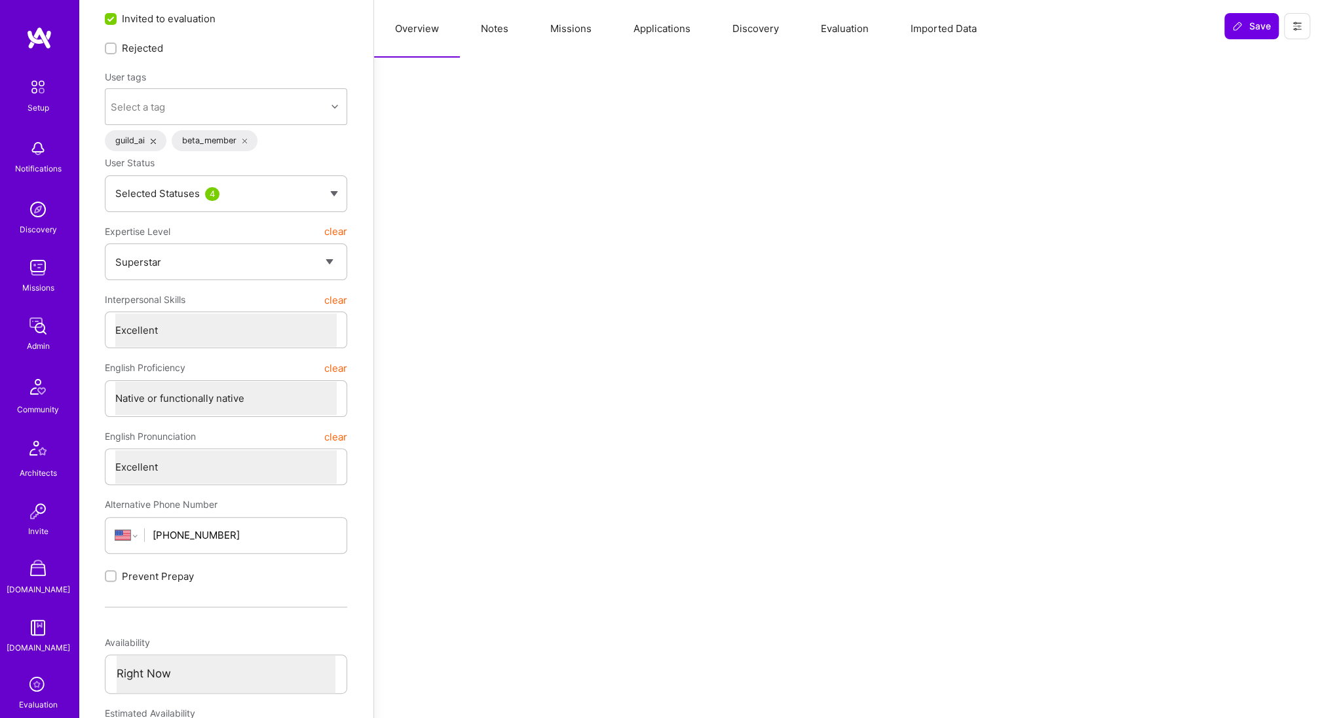
scroll to position [81, 0]
click at [752, 36] on button "Discovery" at bounding box center [755, 29] width 88 height 58
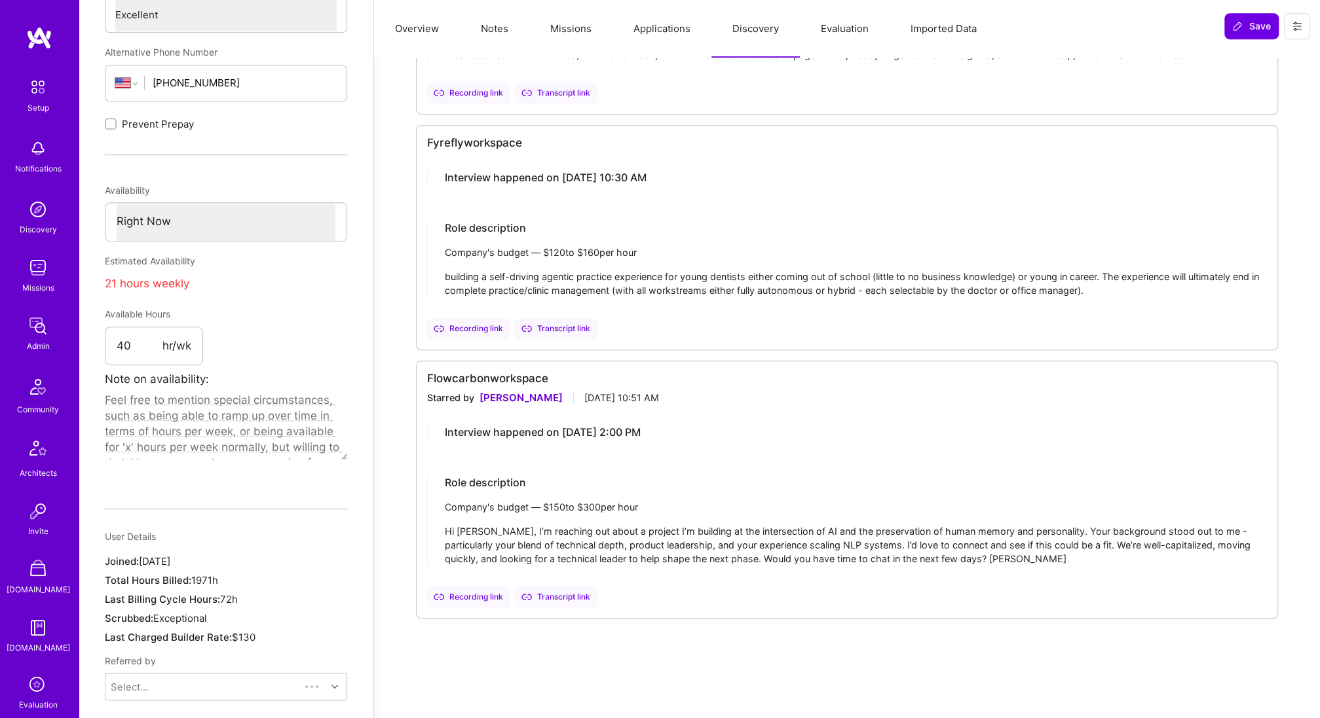
scroll to position [549, 0]
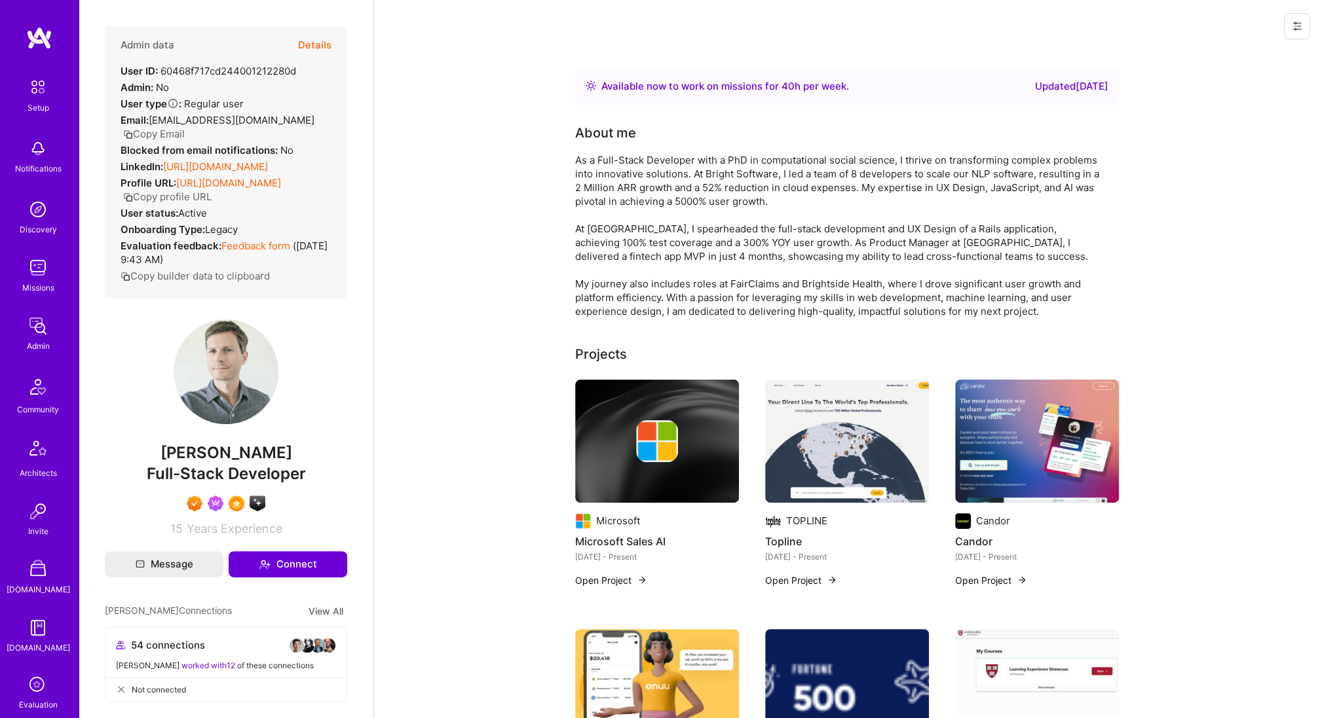
click at [322, 46] on button "Details" at bounding box center [314, 45] width 33 height 38
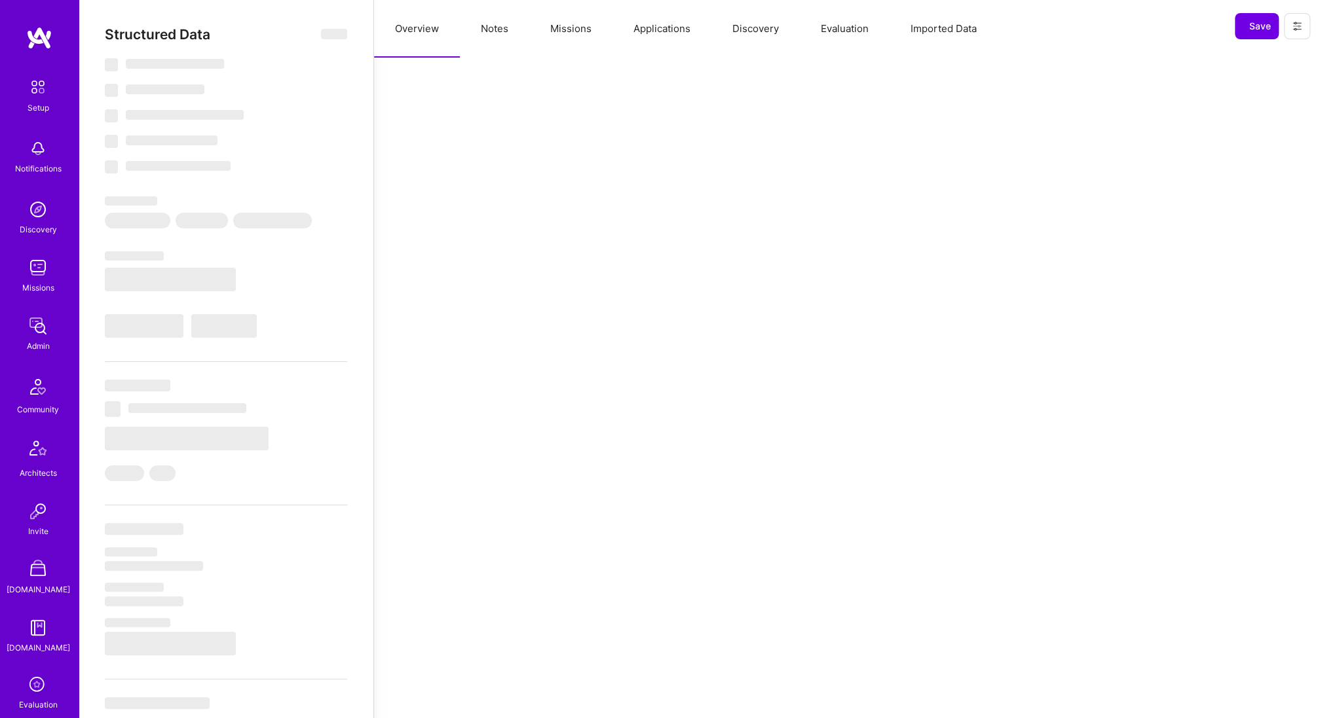
click at [762, 33] on button "Discovery" at bounding box center [755, 29] width 88 height 58
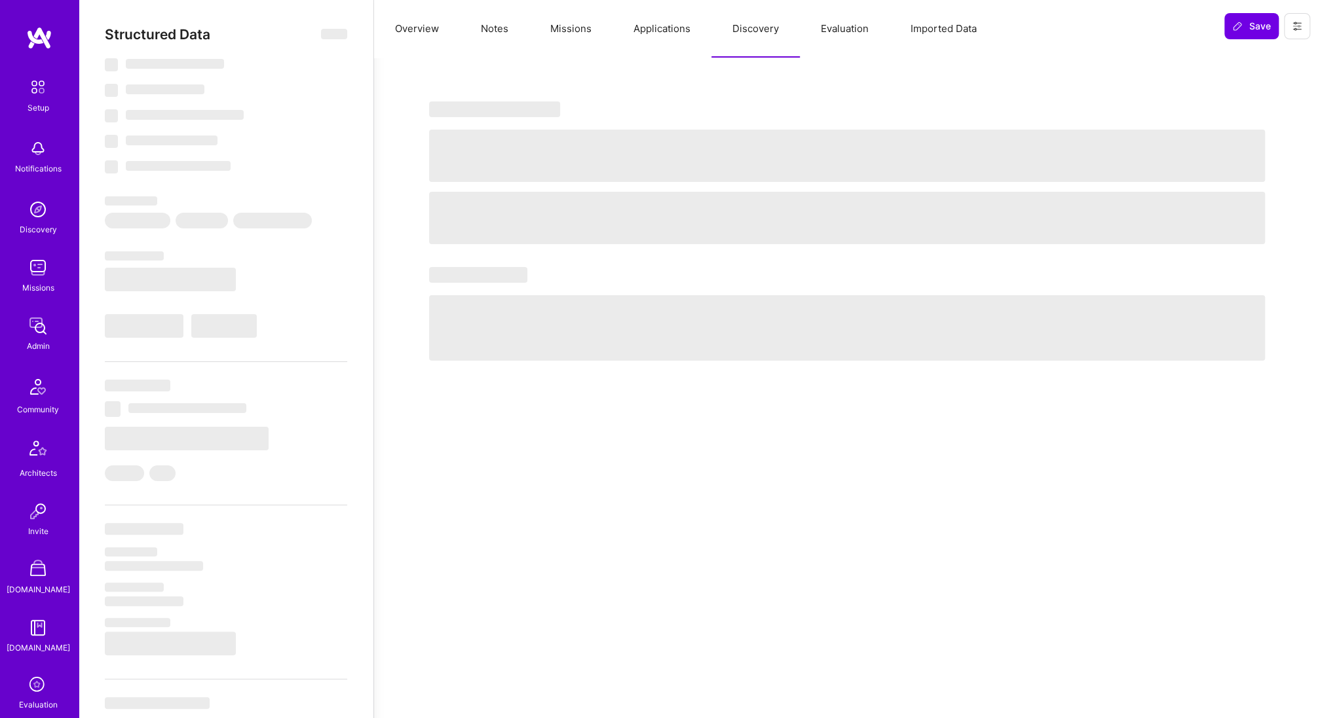
select select "Right Now"
select select "7"
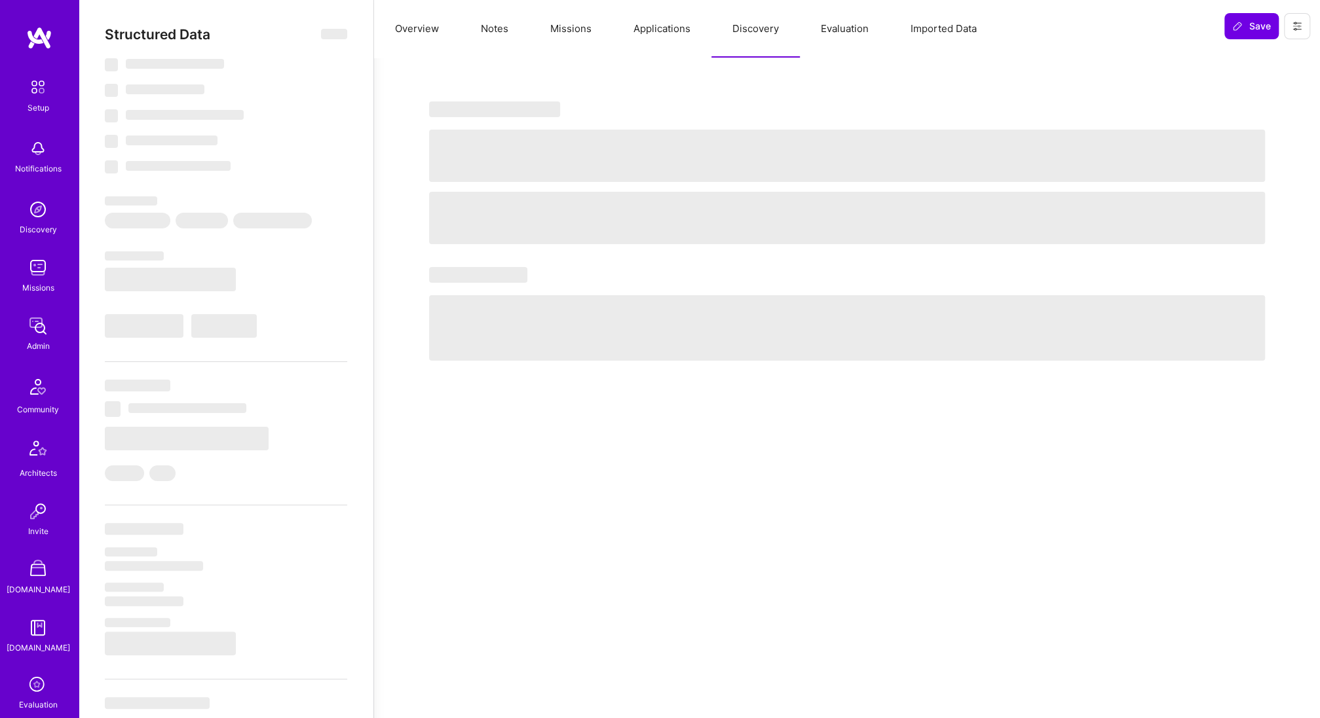
select select "US"
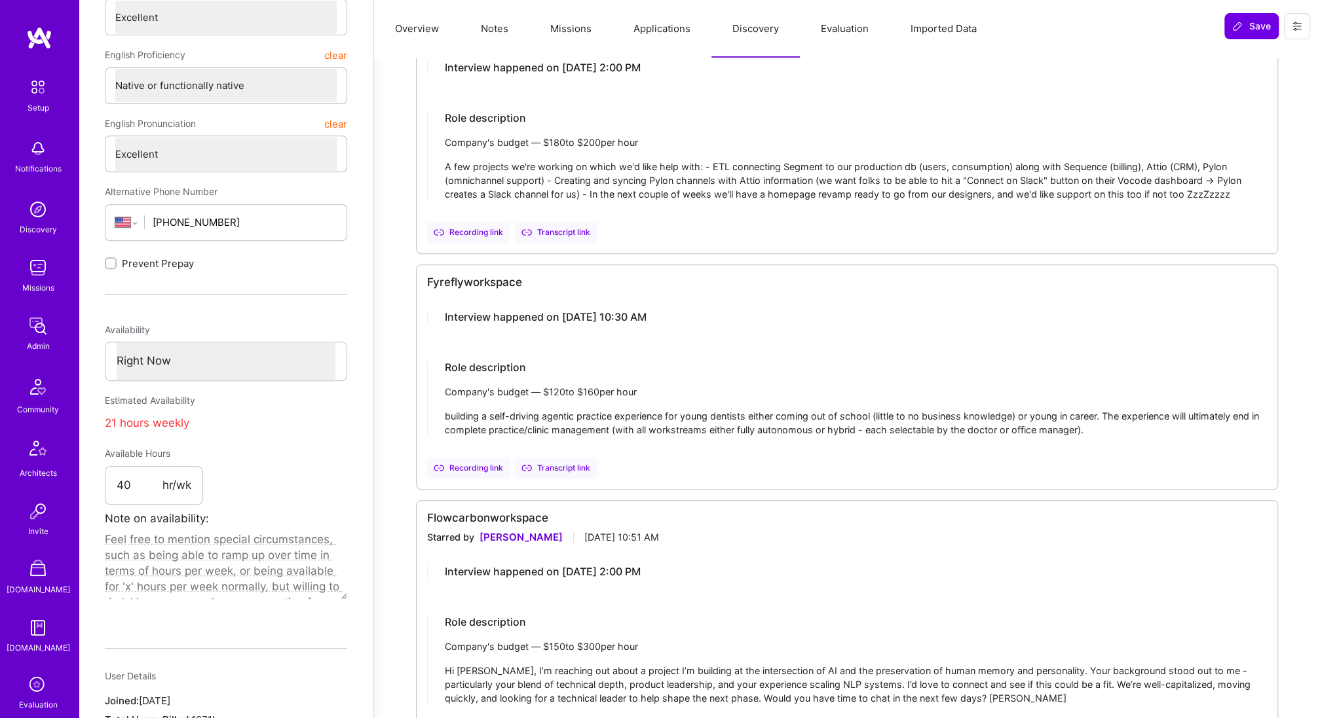
scroll to position [661, 0]
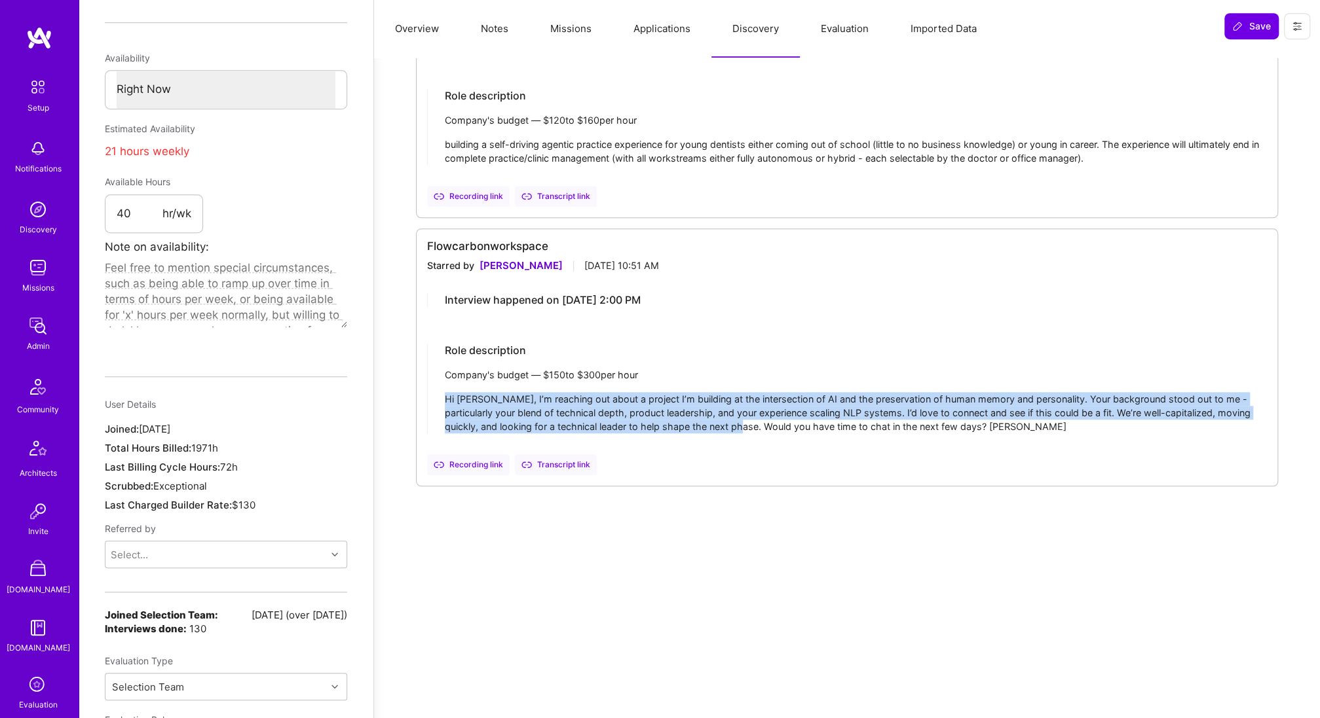
drag, startPoint x: 685, startPoint y: 388, endPoint x: 722, endPoint y: 421, distance: 49.7
click at [722, 421] on div "Role description Company's budget — $ 150 to $ 300 per hour Hi [PERSON_NAME], I…" at bounding box center [847, 389] width 840 height 90
click at [722, 421] on div "Hi [PERSON_NAME], I’m reaching out about a project I’m building at the intersec…" at bounding box center [856, 412] width 822 height 41
drag, startPoint x: 728, startPoint y: 422, endPoint x: 706, endPoint y: 388, distance: 40.3
click at [706, 388] on div "Role description Company's budget — $ 150 to $ 300 per hour Hi [PERSON_NAME], I…" at bounding box center [847, 389] width 840 height 90
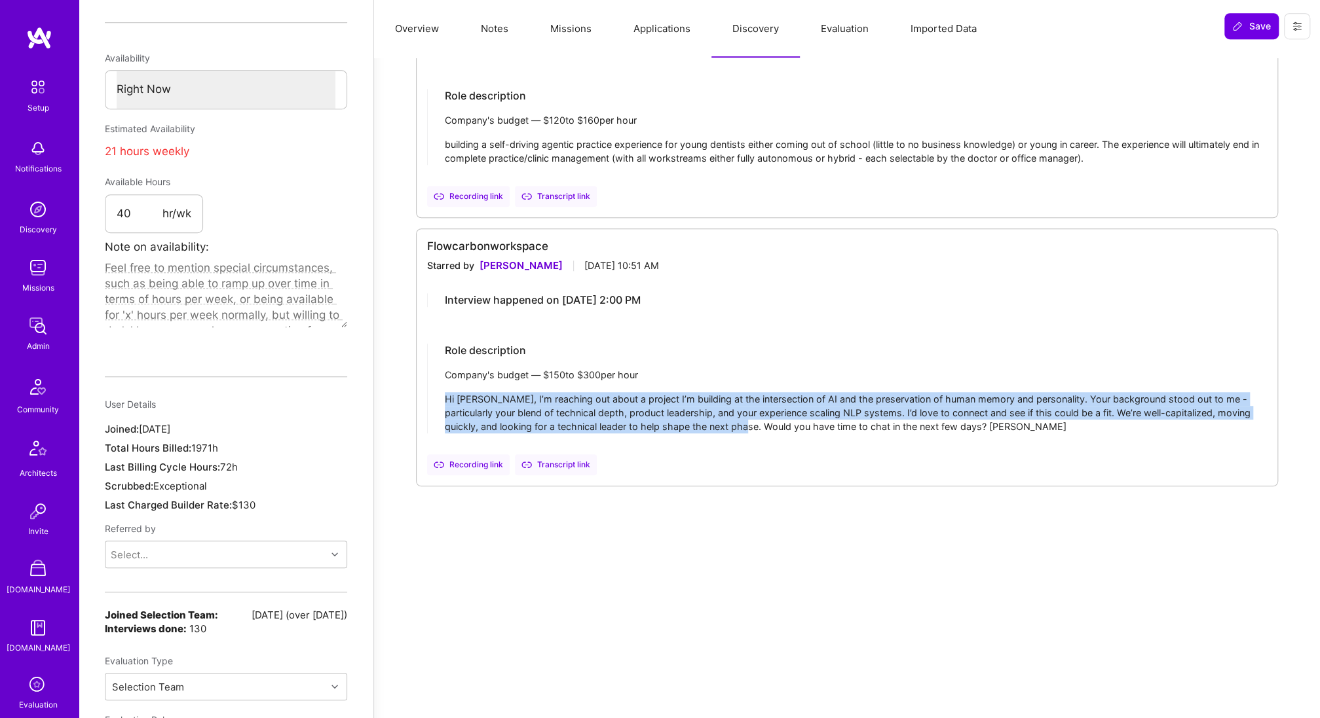
click at [706, 388] on div "Role description Company's budget — $ 150 to $ 300 per hour Hi [PERSON_NAME], I…" at bounding box center [847, 389] width 840 height 90
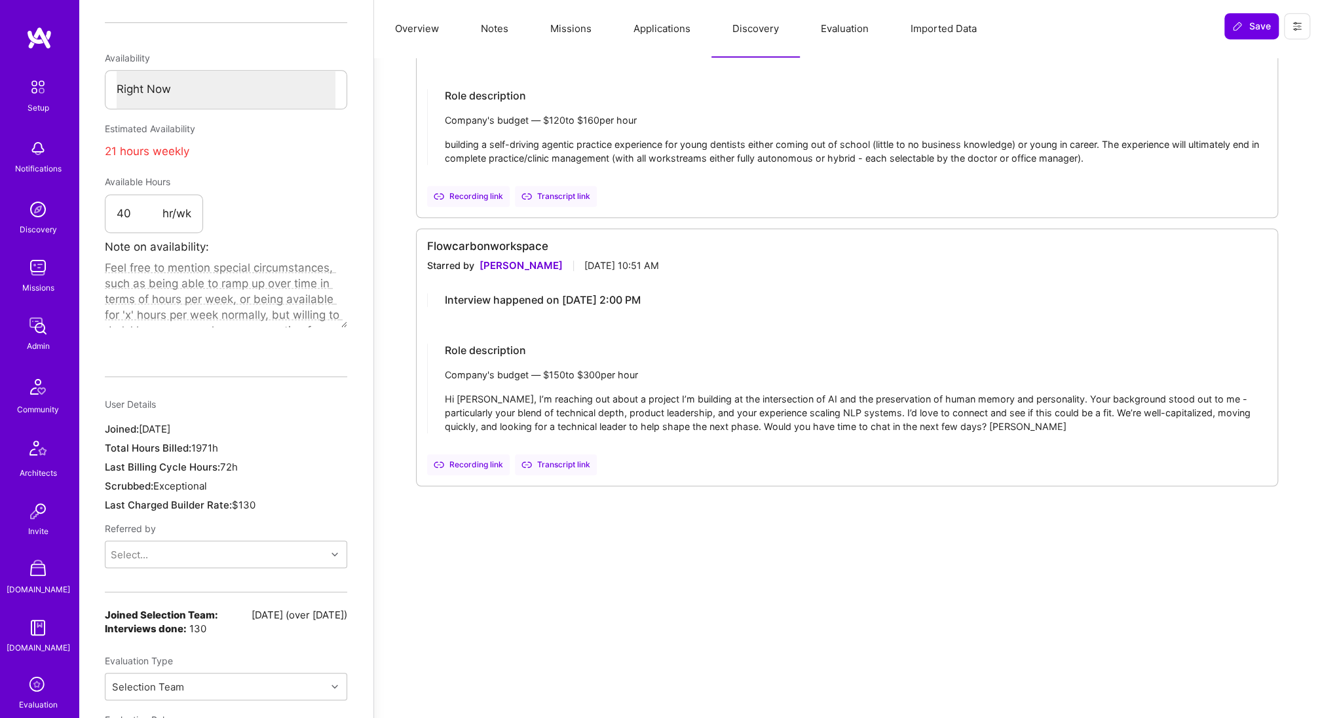
click at [565, 458] on div "Transcript link" at bounding box center [556, 464] width 82 height 21
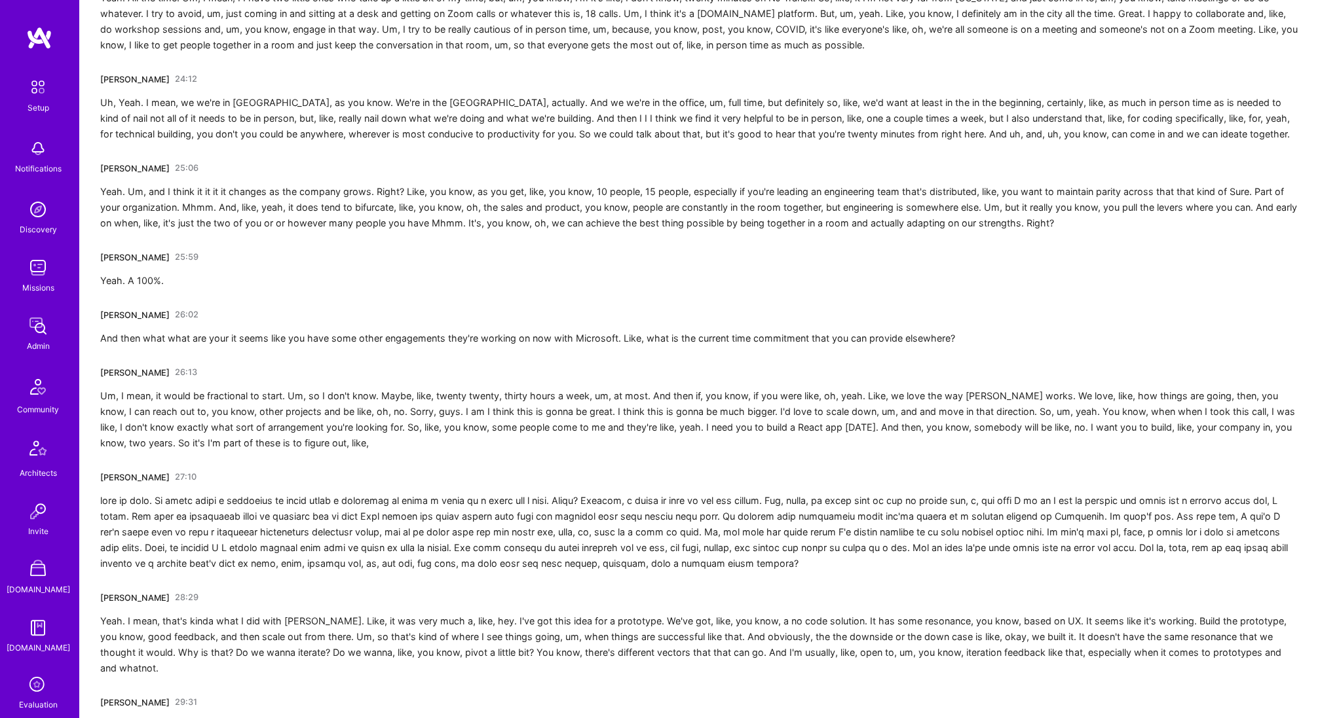
scroll to position [4377, 0]
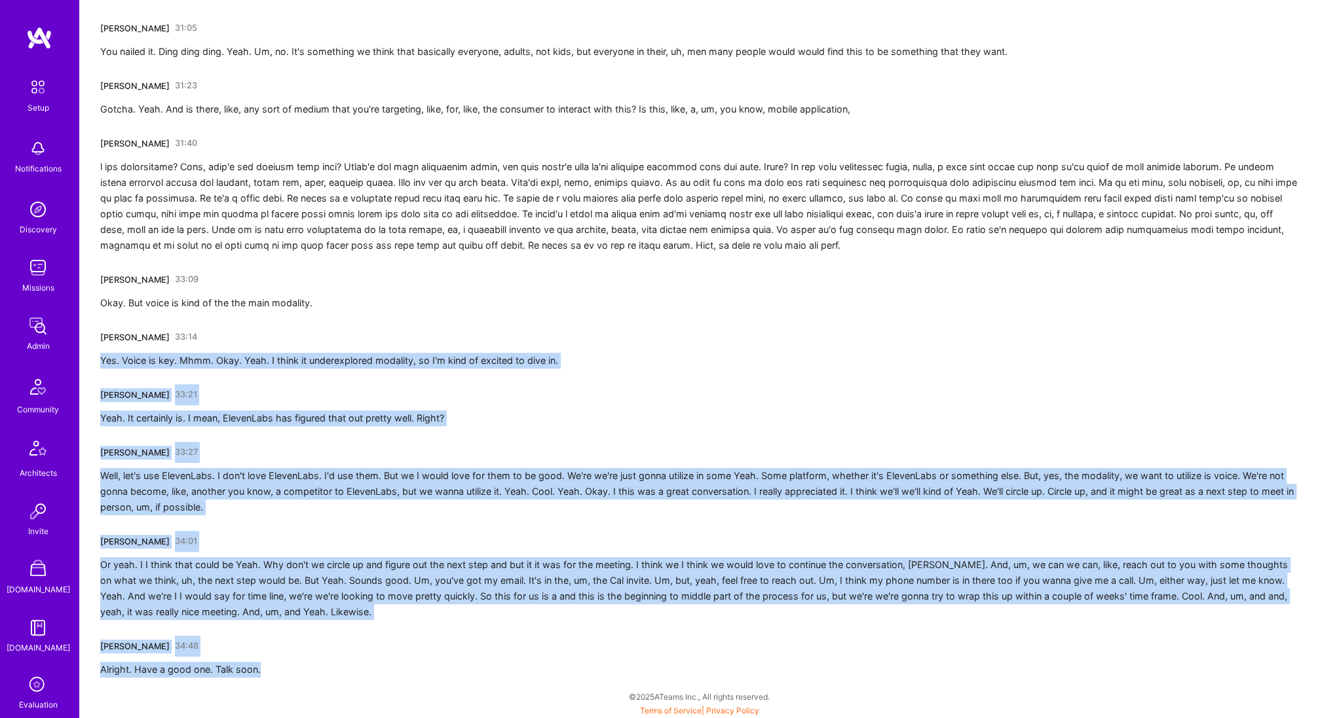
drag, startPoint x: 287, startPoint y: 669, endPoint x: 249, endPoint y: 337, distance: 333.5
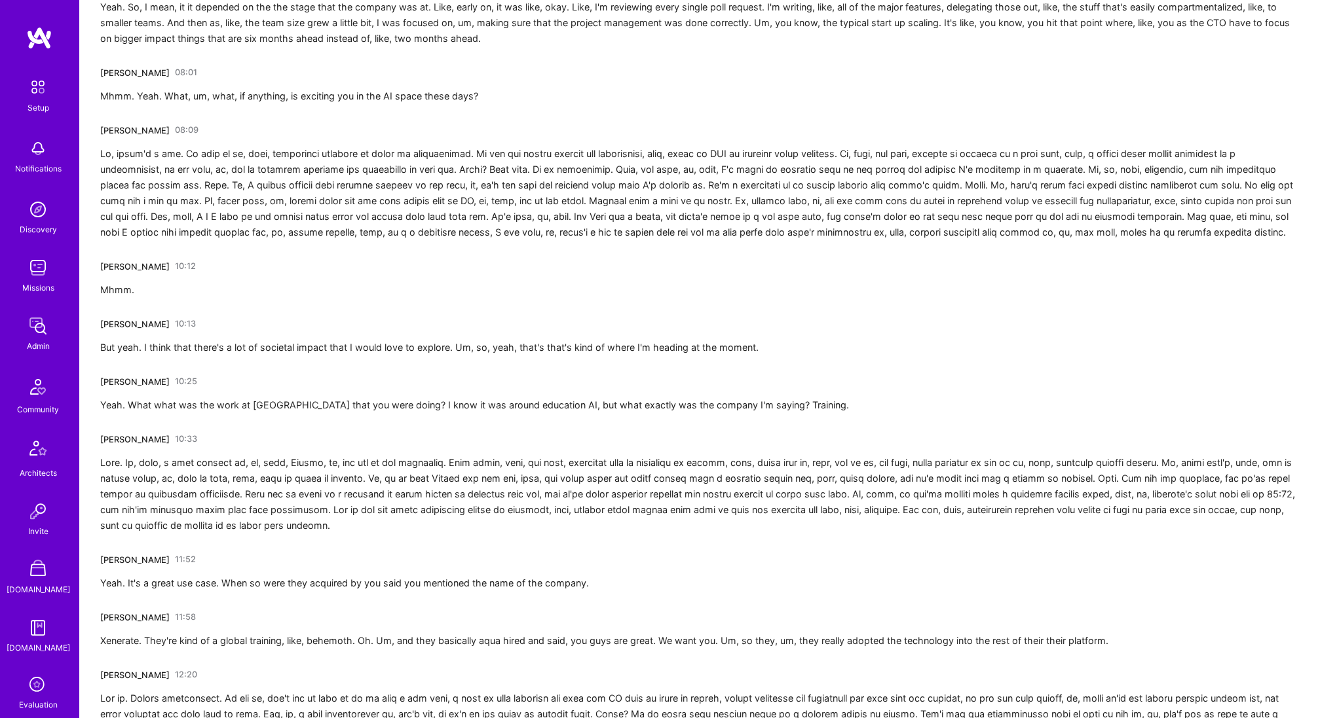
scroll to position [0, 0]
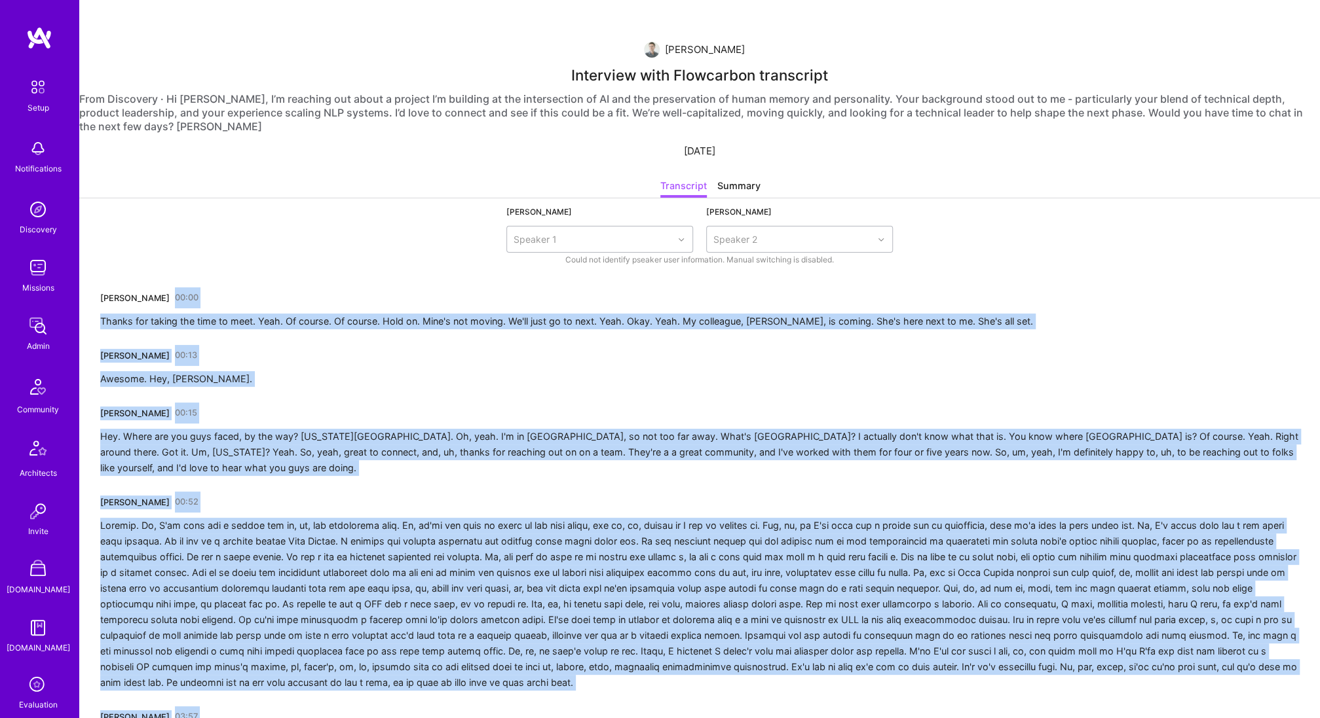
copy div "Joseph S. 00:00 Thanks for taking the time to meet. Yeah. Of course. Of course.…"
click at [733, 183] on div "Summary" at bounding box center [738, 188] width 43 height 19
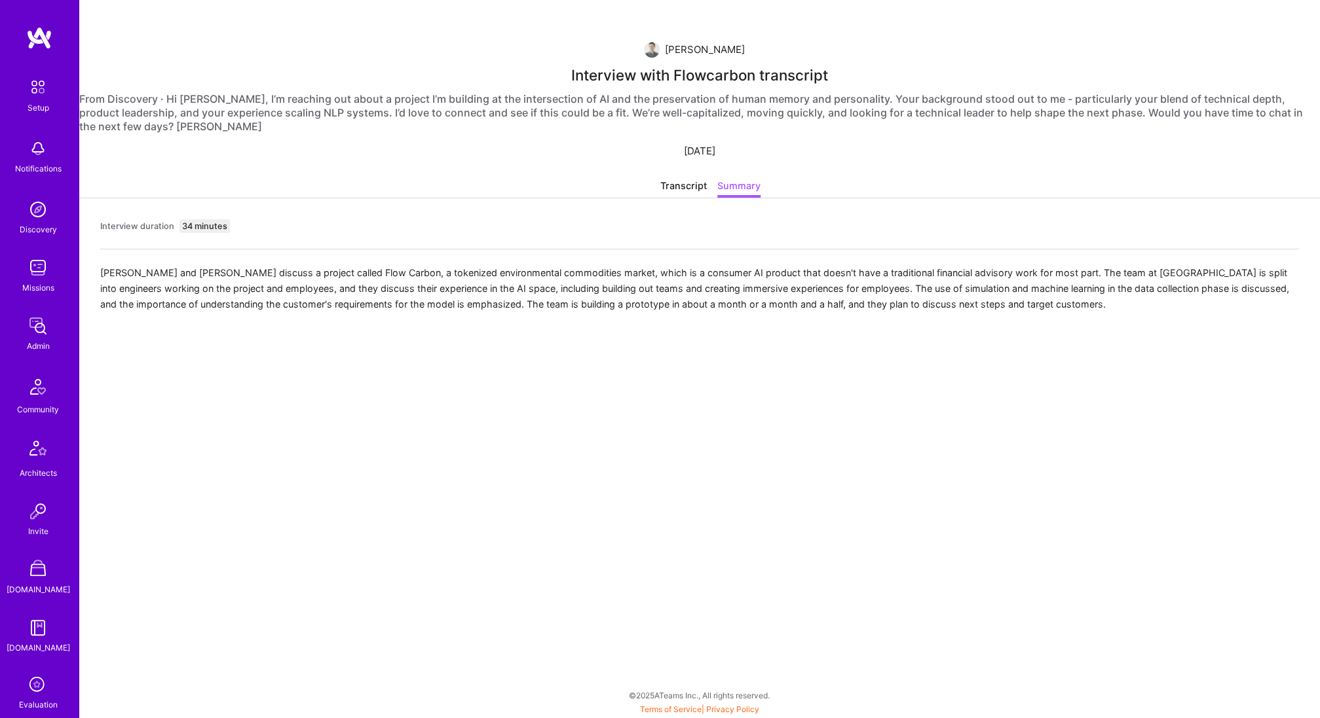
click at [684, 193] on div "Transcript" at bounding box center [683, 188] width 46 height 19
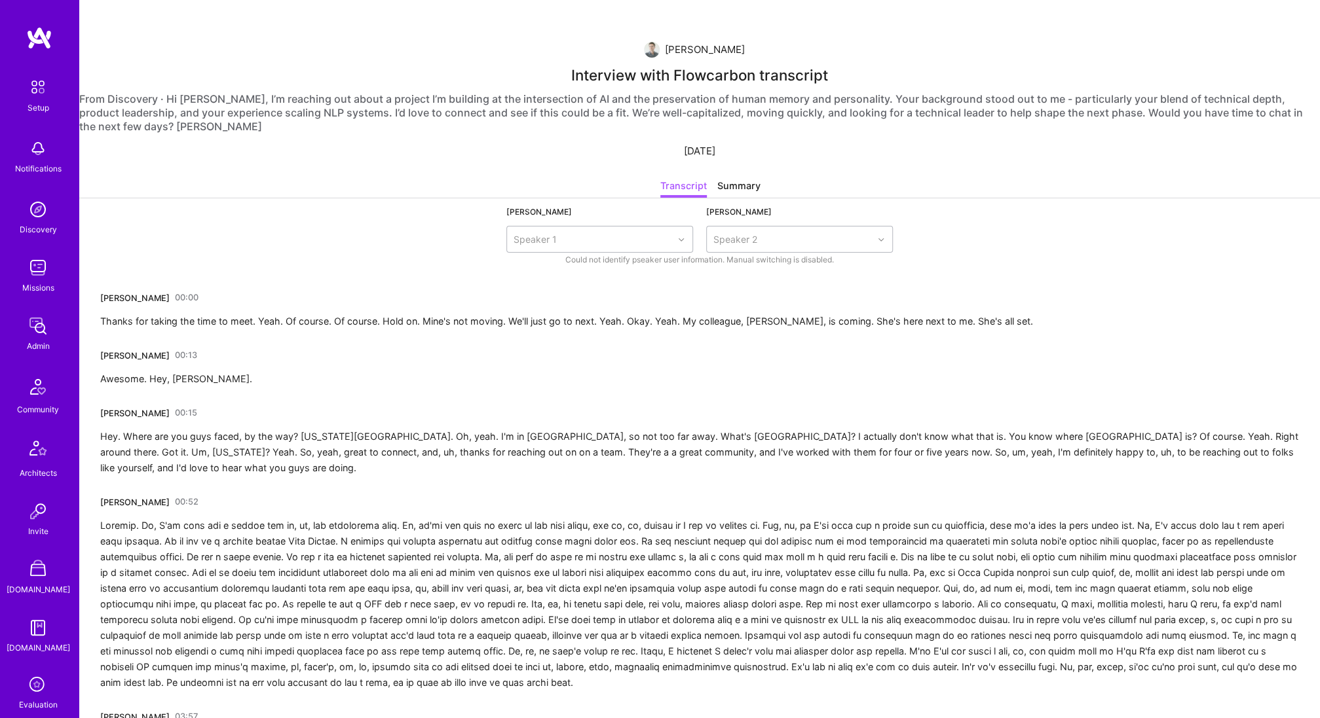
click at [735, 184] on div "Summary" at bounding box center [738, 188] width 43 height 19
